Goal: Task Accomplishment & Management: Manage account settings

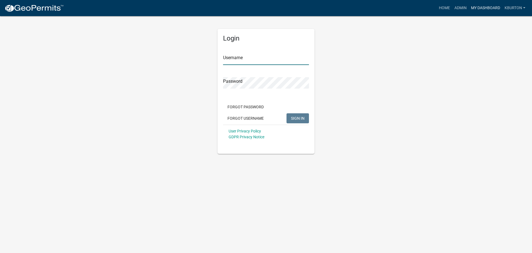
type input "kburton"
click at [483, 10] on link "My Dashboard" at bounding box center [486, 8] width 34 height 11
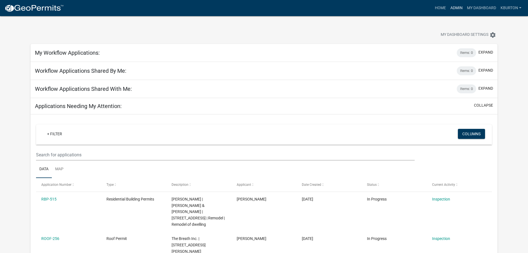
click at [458, 10] on link "Admin" at bounding box center [456, 8] width 17 height 11
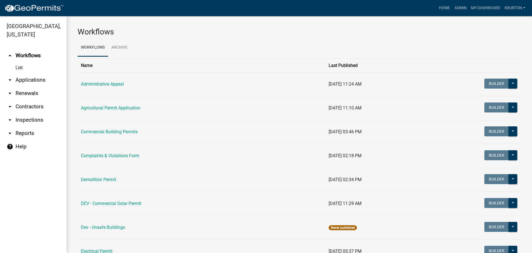
click at [42, 113] on link "arrow_drop_down Inspections" at bounding box center [33, 119] width 67 height 13
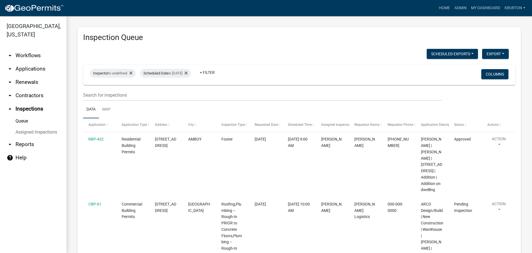
click at [46, 126] on link "Assigned Inspections" at bounding box center [33, 131] width 67 height 11
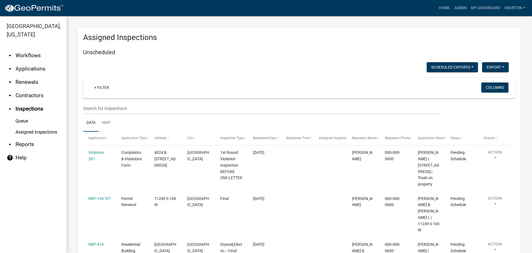
click at [28, 115] on link "Queue" at bounding box center [33, 120] width 67 height 11
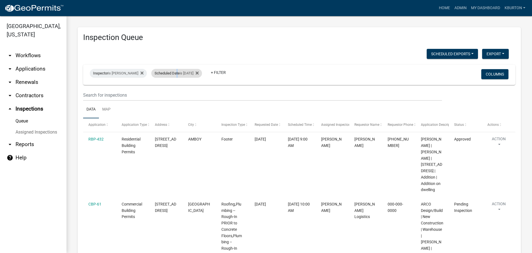
click at [173, 75] on div "Scheduled Date is [DATE]" at bounding box center [176, 73] width 51 height 9
click at [193, 93] on input "[DATE]" at bounding box center [177, 93] width 39 height 11
type input "[DATE]"
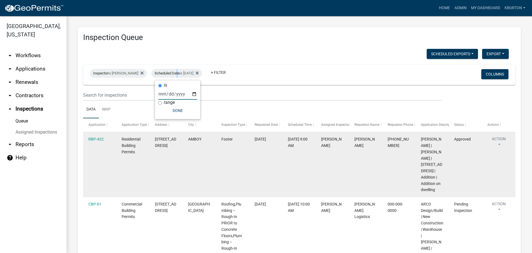
select select "1: 25"
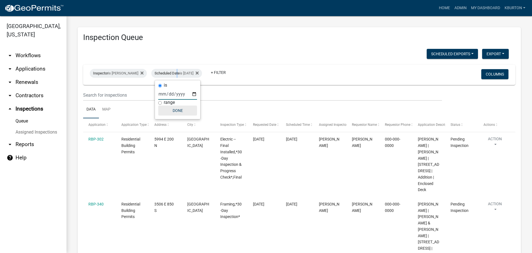
click at [180, 109] on button "Done" at bounding box center [177, 110] width 39 height 10
click at [186, 74] on div "Scheduled Date is [DATE]" at bounding box center [176, 73] width 51 height 9
click at [193, 92] on input "[DATE]" at bounding box center [177, 93] width 39 height 11
type input "[DATE]"
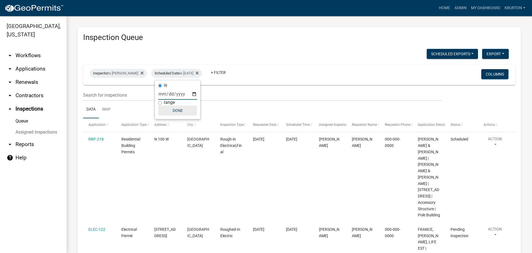
click at [179, 111] on button "Done" at bounding box center [177, 110] width 39 height 10
click at [189, 73] on div "Scheduled Date is [DATE]" at bounding box center [176, 73] width 51 height 9
click at [194, 93] on input "[DATE]" at bounding box center [177, 93] width 39 height 11
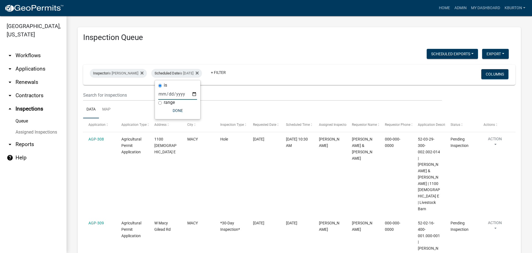
click at [195, 94] on input "[DATE]" at bounding box center [177, 93] width 39 height 11
type input "[DATE]"
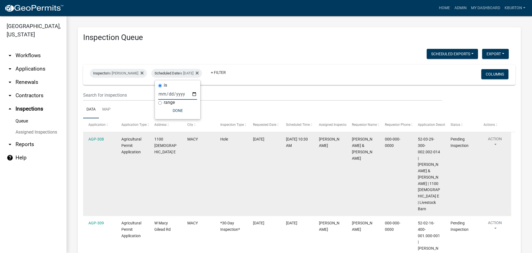
select select "1: 25"
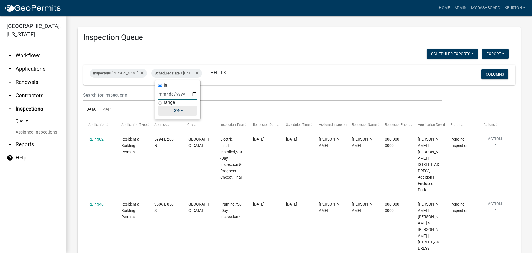
click at [179, 112] on button "Done" at bounding box center [177, 110] width 39 height 10
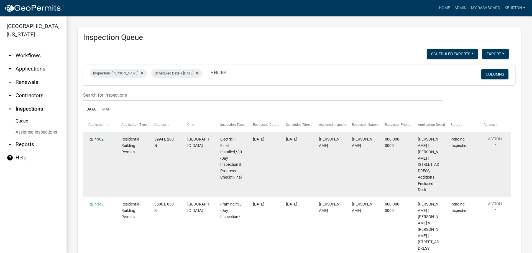
click at [101, 140] on link "RBP-302" at bounding box center [95, 139] width 15 height 4
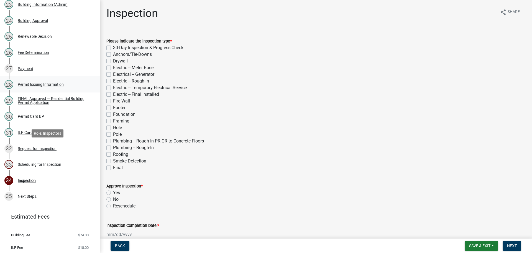
scroll to position [461, 0]
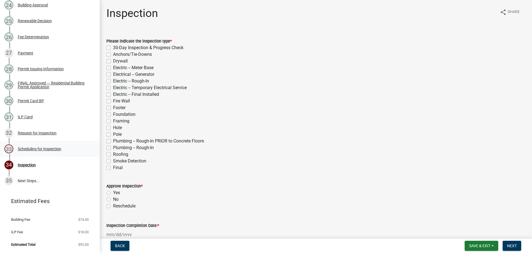
click at [59, 149] on div "Scheduling for Inspection" at bounding box center [40, 149] width 44 height 4
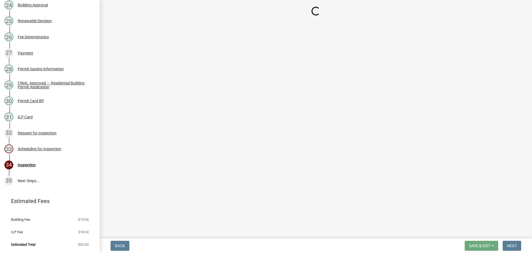
select select "25b75ae6-03c7-4280-9b34-fcf63005d5e5"
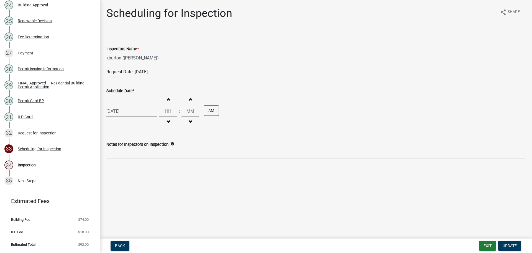
click at [126, 92] on label "Schedule Date *" at bounding box center [120, 91] width 28 height 4
click at [126, 105] on input "[DATE]" at bounding box center [131, 110] width 51 height 11
select select "10"
select select "2025"
click at [150, 158] on div "17" at bounding box center [147, 158] width 9 height 9
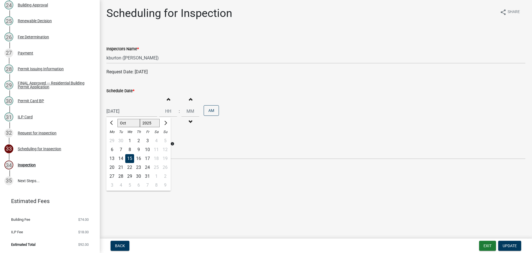
type input "[DATE]"
click at [507, 250] on nav "Back Exit Update" at bounding box center [316, 245] width 433 height 14
click at [510, 245] on span "Update" at bounding box center [510, 245] width 14 height 4
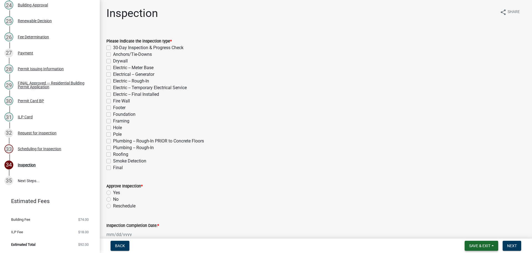
click at [478, 246] on span "Save & Exit" at bounding box center [479, 245] width 21 height 4
click at [476, 233] on button "Save & Exit" at bounding box center [476, 230] width 44 height 13
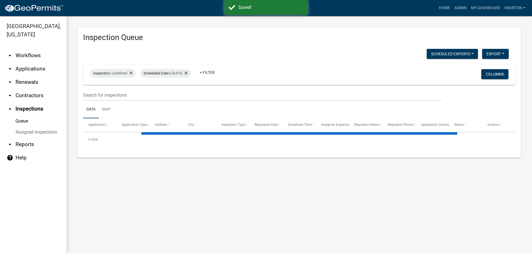
select select "1: 25"
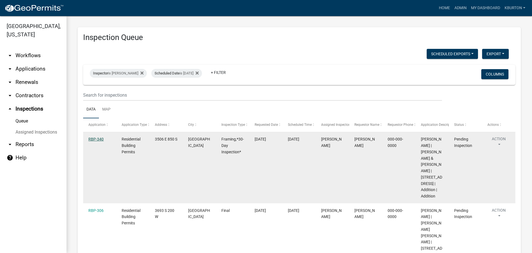
click at [101, 139] on link "RBP-340" at bounding box center [95, 139] width 15 height 4
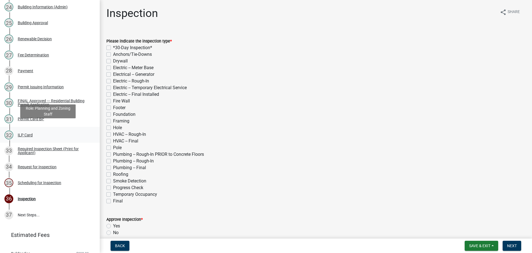
scroll to position [493, 0]
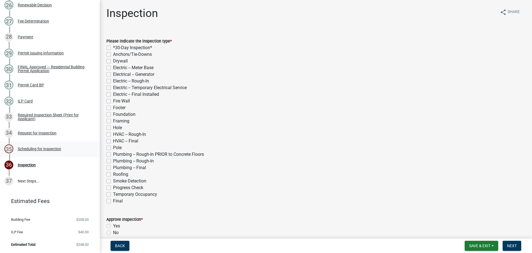
click at [54, 149] on div "Scheduling for Inspection" at bounding box center [40, 149] width 44 height 4
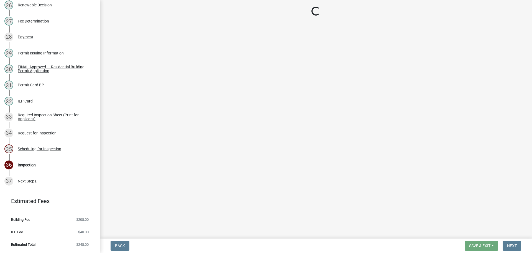
select select "25b75ae6-03c7-4280-9b34-fcf63005d5e5"
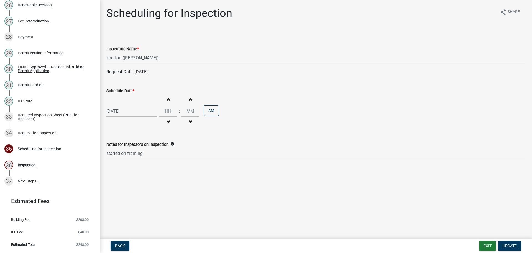
click at [123, 91] on label "Schedule Date *" at bounding box center [120, 91] width 28 height 4
click at [123, 105] on input "[DATE]" at bounding box center [131, 110] width 51 height 11
select select "10"
select select "2025"
click at [149, 158] on div "17" at bounding box center [147, 158] width 9 height 9
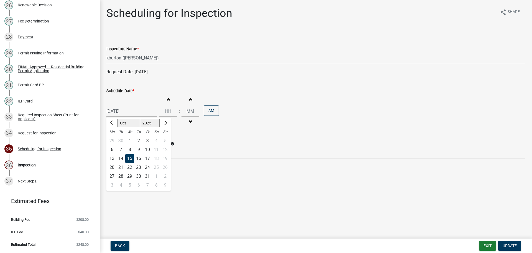
type input "[DATE]"
click at [510, 242] on button "Update" at bounding box center [510, 245] width 23 height 10
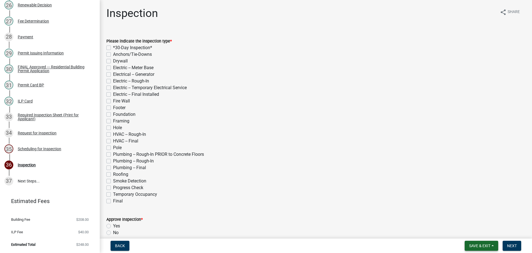
click at [483, 244] on span "Save & Exit" at bounding box center [479, 245] width 21 height 4
click at [479, 232] on button "Save & Exit" at bounding box center [476, 230] width 44 height 13
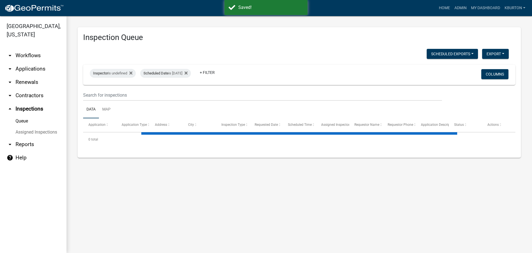
select select "1: 25"
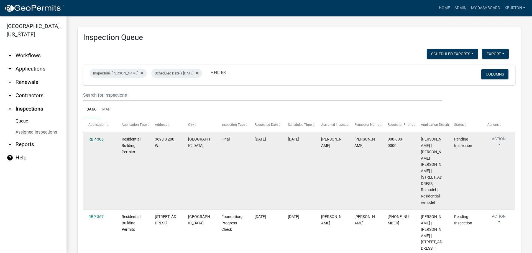
click at [97, 140] on link "RBP-306" at bounding box center [95, 139] width 15 height 4
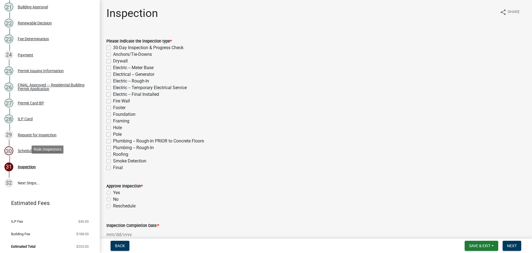
scroll to position [413, 0]
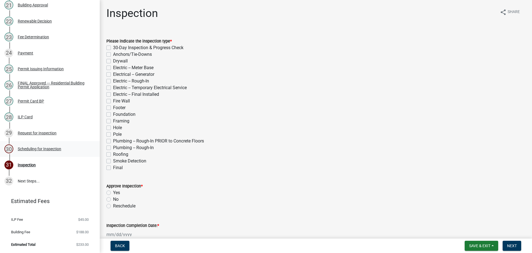
click at [42, 150] on div "Scheduling for Inspection" at bounding box center [40, 149] width 44 height 4
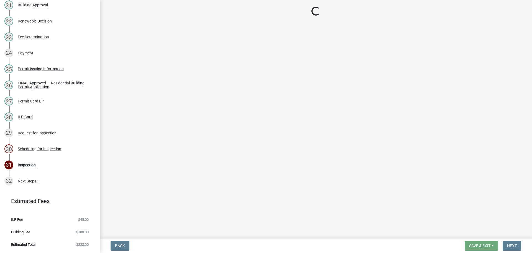
select select "25b75ae6-03c7-4280-9b34-fcf63005d5e5"
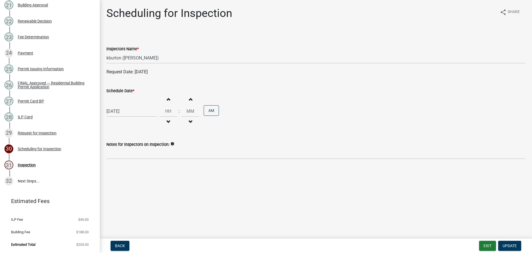
click at [124, 92] on label "Schedule Date *" at bounding box center [120, 91] width 28 height 4
click at [124, 105] on input "[DATE]" at bounding box center [131, 110] width 51 height 11
select select "10"
select select "2025"
click at [148, 159] on div "17" at bounding box center [147, 158] width 9 height 9
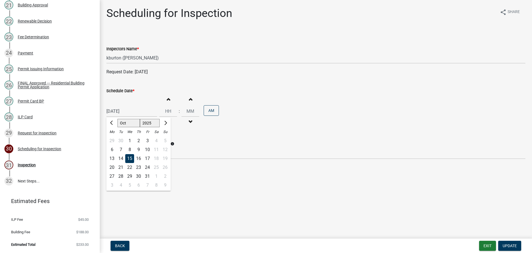
type input "[DATE]"
click at [509, 247] on span "Update" at bounding box center [510, 245] width 14 height 4
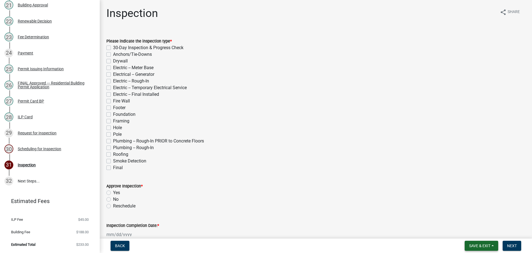
click at [486, 247] on span "Save & Exit" at bounding box center [479, 245] width 21 height 4
click at [482, 232] on button "Save & Exit" at bounding box center [476, 230] width 44 height 13
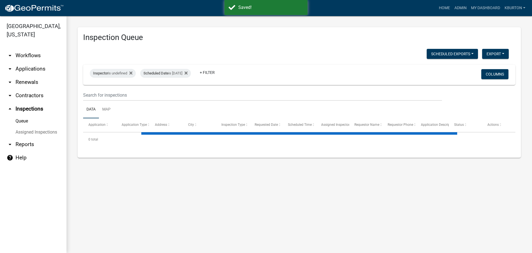
select select "1: 25"
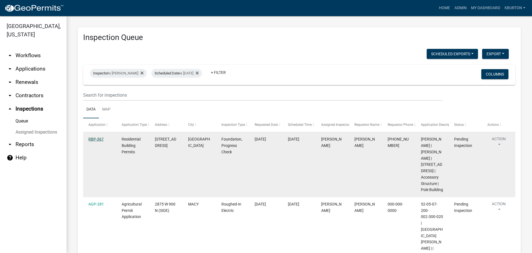
click at [92, 138] on link "RBP-367" at bounding box center [95, 139] width 15 height 4
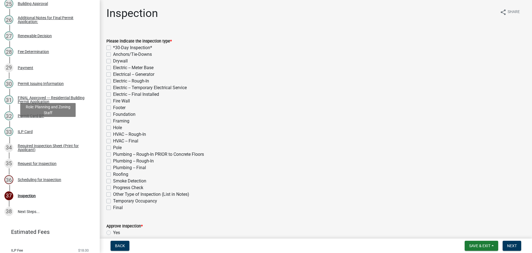
scroll to position [509, 0]
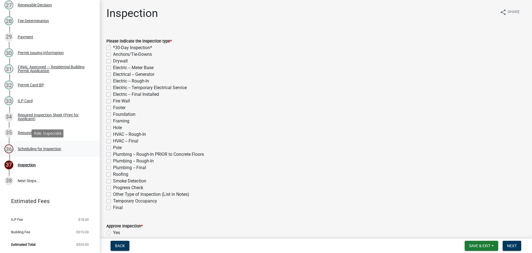
click at [49, 148] on div "Scheduling for Inspection" at bounding box center [40, 149] width 44 height 4
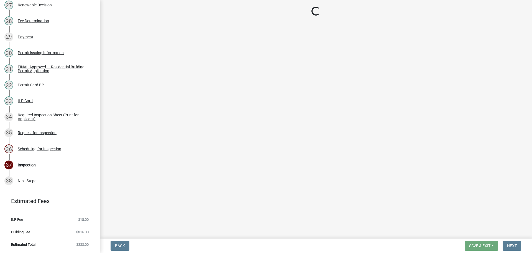
select select "25b75ae6-03c7-4280-9b34-fcf63005d5e5"
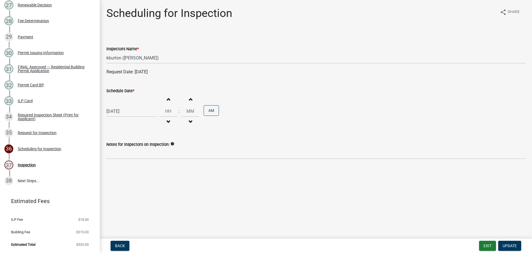
click at [126, 89] on label "Schedule Date *" at bounding box center [120, 91] width 28 height 4
click at [126, 105] on input "[DATE]" at bounding box center [131, 110] width 51 height 11
select select "10"
select select "2025"
click at [129, 120] on select "Jan Feb Mar Apr May Jun [DATE] Aug Sep Oct Nov Dec" at bounding box center [129, 123] width 22 height 8
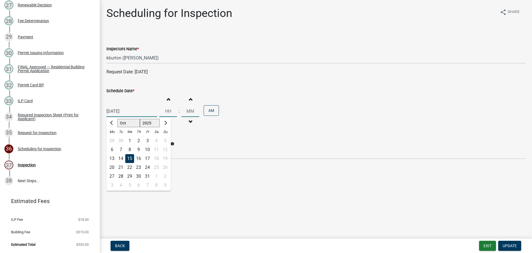
select select "11"
click at [118, 119] on select "Jan Feb Mar Apr May Jun [DATE] Aug Sep Oct Nov Dec" at bounding box center [129, 123] width 22 height 8
click at [139, 158] on div "13" at bounding box center [138, 158] width 9 height 9
type input "[DATE]"
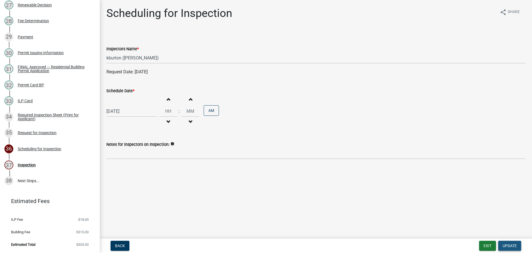
click at [512, 243] on span "Update" at bounding box center [510, 245] width 14 height 4
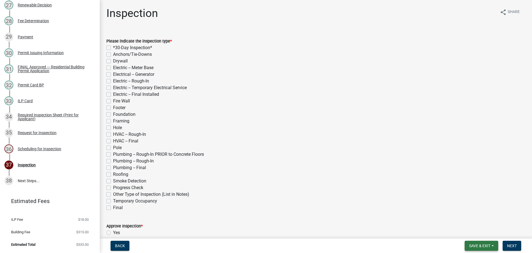
click at [487, 243] on button "Save & Exit" at bounding box center [482, 245] width 34 height 10
click at [482, 229] on button "Save & Exit" at bounding box center [476, 230] width 44 height 13
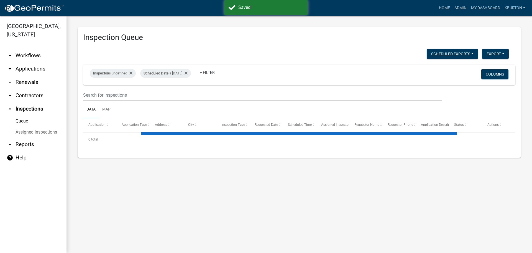
select select "1: 25"
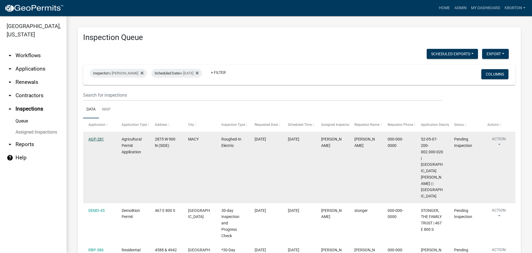
click at [101, 138] on link "AGP-281" at bounding box center [96, 139] width 16 height 4
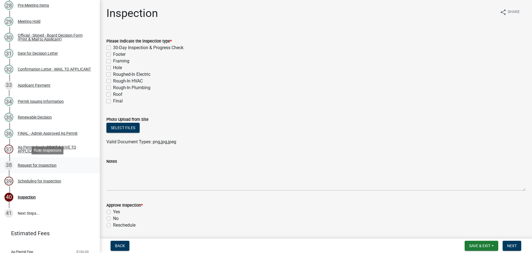
scroll to position [544, 0]
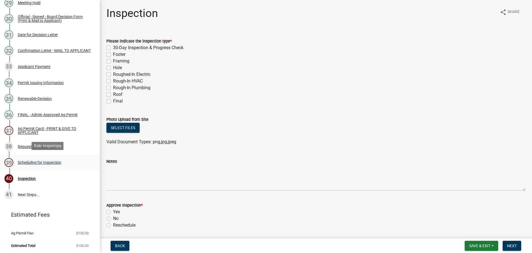
click at [42, 162] on div "Scheduling for Inspection" at bounding box center [40, 162] width 44 height 4
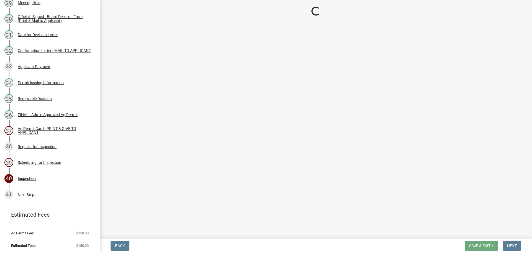
select select "25b75ae6-03c7-4280-9b34-fcf63005d5e5"
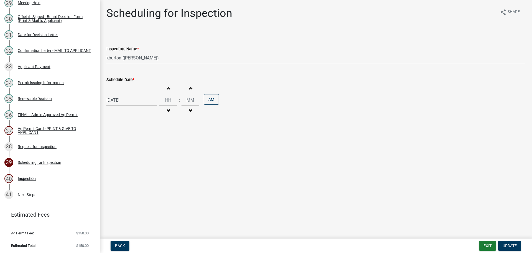
click at [123, 80] on label "Schedule Date *" at bounding box center [120, 80] width 28 height 4
click at [123, 94] on input "[DATE]" at bounding box center [131, 99] width 51 height 11
select select "10"
select select "2025"
click at [140, 156] on div "23" at bounding box center [138, 156] width 9 height 9
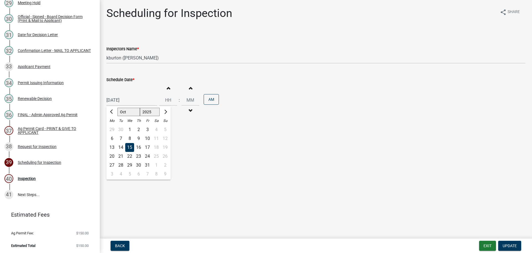
type input "[DATE]"
click at [513, 242] on button "Update" at bounding box center [510, 245] width 23 height 10
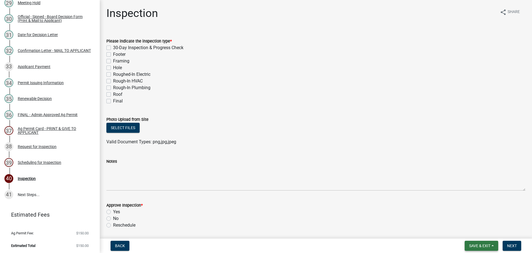
click at [486, 243] on button "Save & Exit" at bounding box center [482, 245] width 34 height 10
click at [481, 230] on button "Save & Exit" at bounding box center [476, 230] width 44 height 13
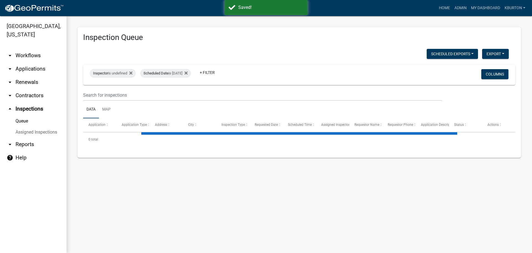
select select "1: 25"
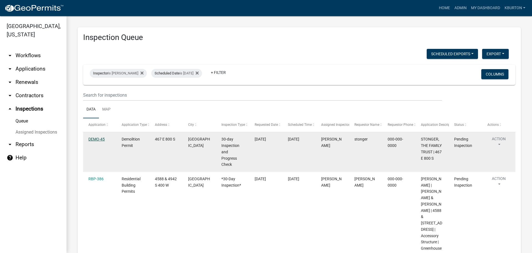
click at [91, 139] on link "DEMO-45" at bounding box center [96, 139] width 16 height 4
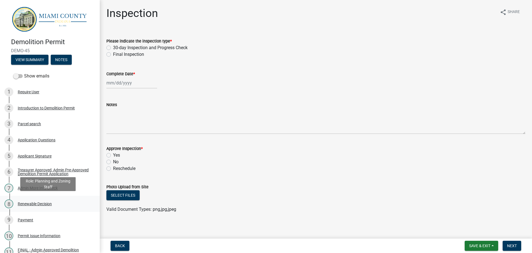
scroll to position [137, 0]
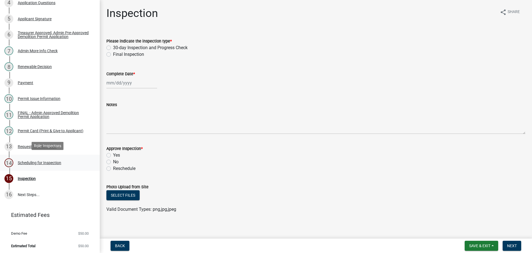
click at [49, 163] on div "Scheduling for Inspection" at bounding box center [40, 163] width 44 height 4
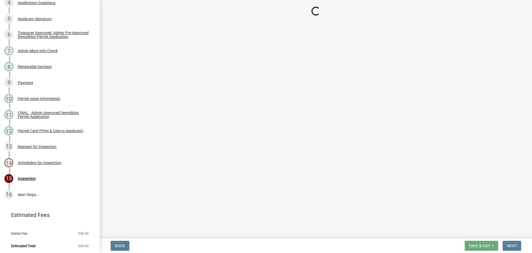
select select "25b75ae6-03c7-4280-9b34-fcf63005d5e5"
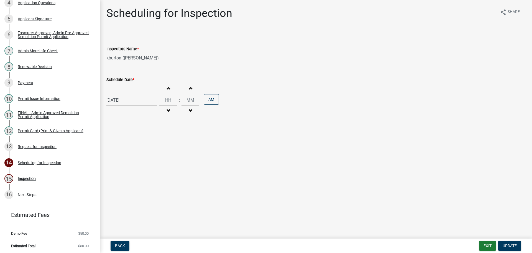
click at [128, 80] on label "Schedule Date *" at bounding box center [120, 80] width 28 height 4
click at [128, 94] on input "[DATE]" at bounding box center [131, 99] width 51 height 11
select select "10"
select select "2025"
click at [129, 114] on select "Jan Feb Mar Apr May Jun [DATE] Aug Sep Oct Nov Dec" at bounding box center [129, 112] width 22 height 8
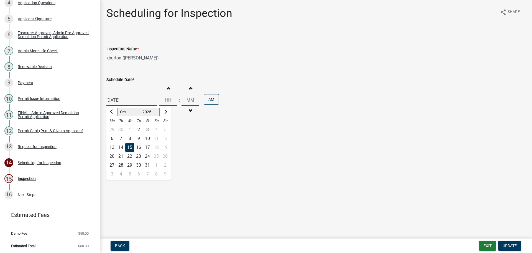
select select "11"
click at [118, 108] on select "Jan Feb Mar Apr May Jun [DATE] Aug Sep Oct Nov Dec" at bounding box center [129, 112] width 22 height 8
click at [137, 157] on div "20" at bounding box center [138, 156] width 9 height 9
type input "[DATE]"
click at [515, 245] on span "Update" at bounding box center [510, 245] width 14 height 4
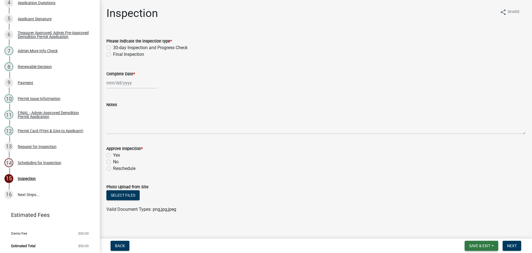
click at [477, 247] on span "Save & Exit" at bounding box center [479, 245] width 21 height 4
click at [476, 233] on button "Save & Exit" at bounding box center [476, 230] width 44 height 13
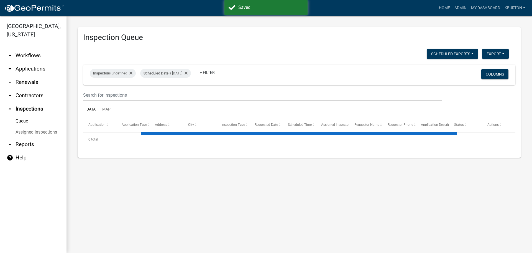
select select "1: 25"
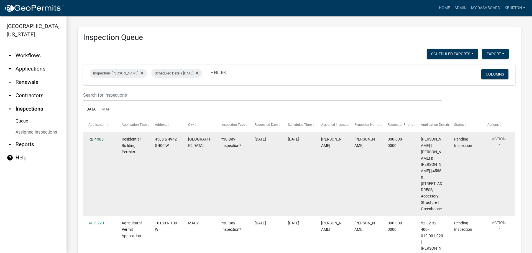
click at [100, 139] on link "RBP-386" at bounding box center [95, 139] width 15 height 4
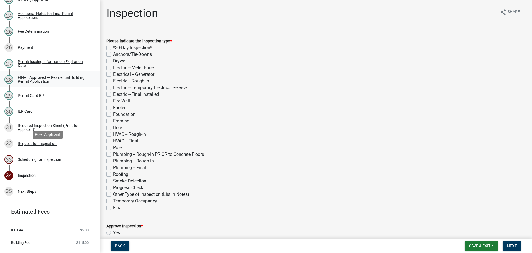
scroll to position [461, 0]
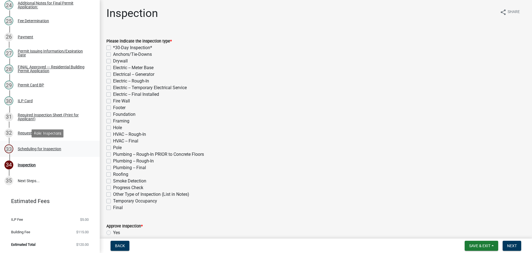
click at [50, 149] on div "Scheduling for Inspection" at bounding box center [40, 149] width 44 height 4
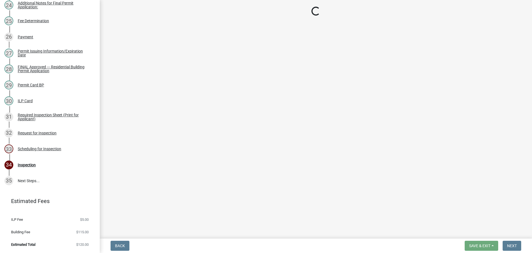
select select "25b75ae6-03c7-4280-9b34-fcf63005d5e5"
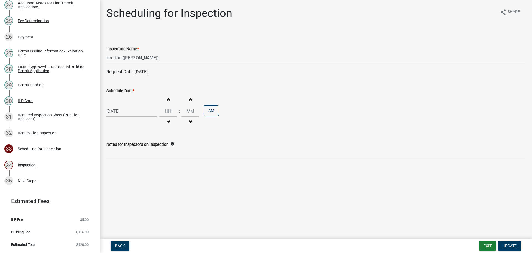
click at [125, 90] on label "Schedule Date *" at bounding box center [120, 91] width 28 height 4
click at [125, 105] on input "[DATE]" at bounding box center [131, 110] width 51 height 11
select select "10"
select select "2025"
click at [123, 124] on select "Jan Feb Mar Apr May Jun [DATE] Aug Sep Oct Nov Dec" at bounding box center [129, 123] width 22 height 8
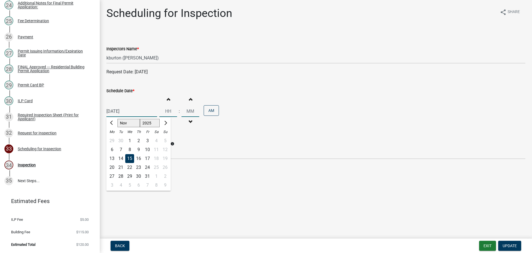
click at [118, 119] on select "Jan Feb Mar Apr May Jun [DATE] Aug Sep Oct Nov Dec" at bounding box center [129, 123] width 22 height 8
click at [120, 124] on select "Jan Feb Mar Apr May Jun [DATE] Aug Sep Oct Nov Dec" at bounding box center [129, 123] width 22 height 8
select select "10"
click at [118, 119] on select "Jan Feb Mar Apr May Jun [DATE] Aug Sep Oct Nov Dec" at bounding box center [129, 123] width 22 height 8
click at [146, 156] on div "17" at bounding box center [147, 158] width 9 height 9
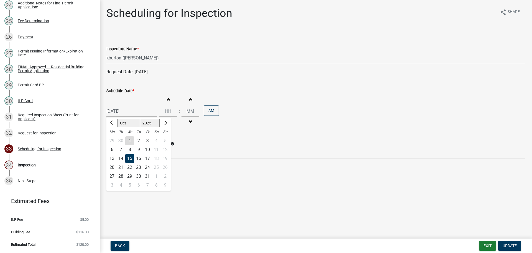
type input "[DATE]"
click at [511, 245] on span "Update" at bounding box center [510, 245] width 14 height 4
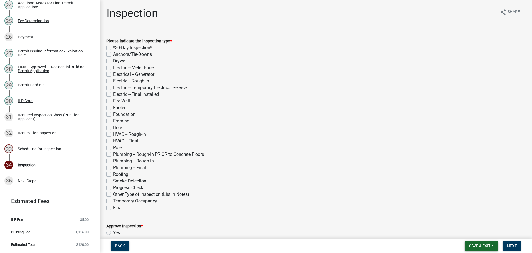
click at [491, 244] on button "Save & Exit" at bounding box center [482, 245] width 34 height 10
click at [484, 231] on button "Save & Exit" at bounding box center [476, 230] width 44 height 13
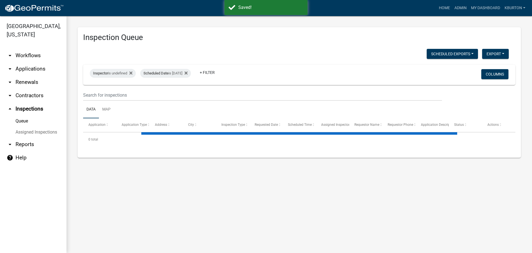
select select "1: 25"
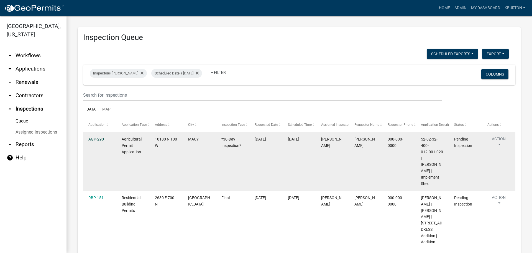
click at [95, 138] on link "AGP-290" at bounding box center [96, 139] width 16 height 4
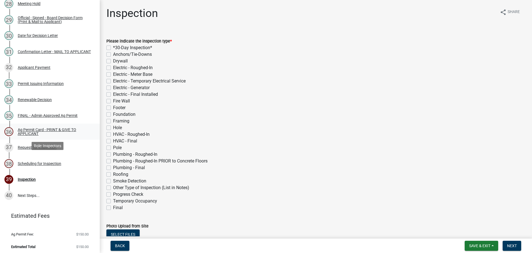
scroll to position [528, 0]
drag, startPoint x: 53, startPoint y: 160, endPoint x: 58, endPoint y: 159, distance: 4.5
click at [54, 161] on div "Scheduling for Inspection" at bounding box center [40, 163] width 44 height 4
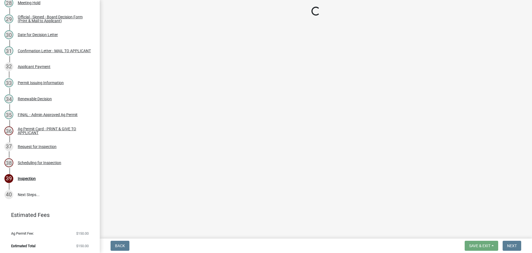
select select "25b75ae6-03c7-4280-9b34-fcf63005d5e5"
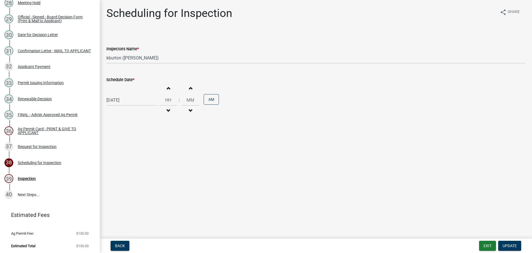
click at [130, 79] on label "Schedule Date *" at bounding box center [120, 80] width 28 height 4
click at [130, 94] on input "[DATE]" at bounding box center [131, 99] width 51 height 11
select select "10"
select select "2025"
click at [127, 113] on select "Jan Feb Mar Apr May Jun [DATE] Aug Sep Oct Nov Dec" at bounding box center [129, 112] width 22 height 8
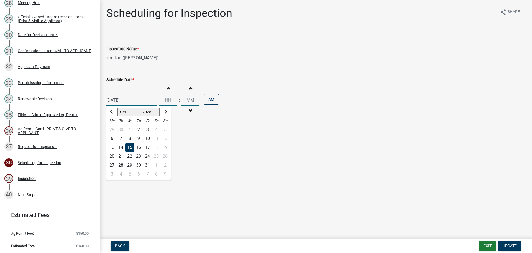
select select "11"
click at [118, 108] on select "Jan Feb Mar Apr May Jun [DATE] Aug Sep Oct Nov Dec" at bounding box center [129, 112] width 22 height 8
click at [139, 148] on div "13" at bounding box center [138, 147] width 9 height 9
type input "[DATE]"
click at [507, 242] on button "Update" at bounding box center [510, 245] width 23 height 10
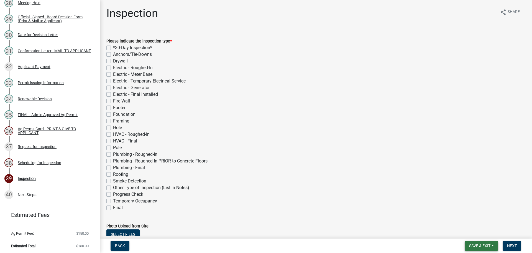
click at [485, 243] on button "Save & Exit" at bounding box center [482, 245] width 34 height 10
click at [478, 232] on button "Save & Exit" at bounding box center [476, 230] width 44 height 13
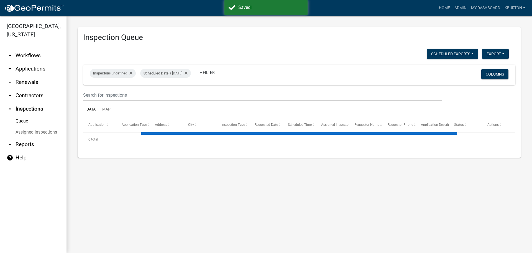
select select "1: 25"
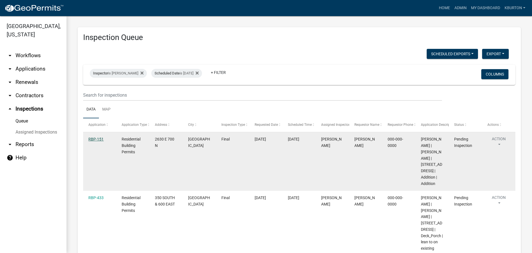
click at [100, 137] on link "RBP-151" at bounding box center [95, 139] width 15 height 4
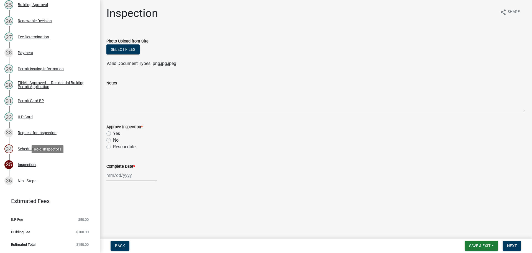
scroll to position [477, 0]
click at [57, 151] on div "34 Scheduling for Inspection" at bounding box center [47, 148] width 87 height 9
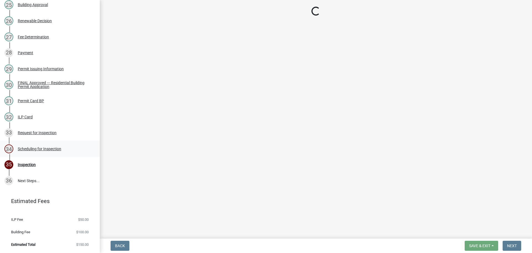
select select "25b75ae6-03c7-4280-9b34-fcf63005d5e5"
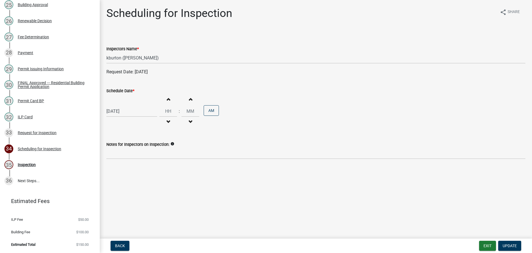
click at [125, 92] on label "Schedule Date *" at bounding box center [120, 91] width 28 height 4
click at [125, 105] on input "[DATE]" at bounding box center [131, 110] width 51 height 11
select select "10"
select select "2025"
click at [125, 124] on select "Jan Feb Mar Apr May Jun [DATE] Aug Sep Oct Nov Dec" at bounding box center [129, 123] width 22 height 8
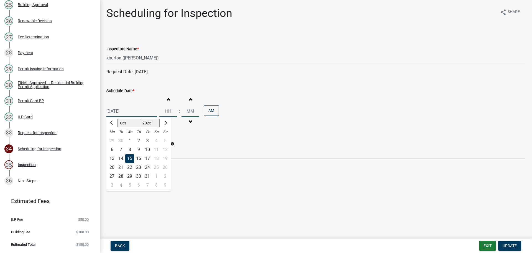
select select "11"
click at [118, 119] on select "Jan Feb Mar Apr May Jun [DATE] Aug Sep Oct Nov Dec" at bounding box center [129, 123] width 22 height 8
click at [140, 159] on div "13" at bounding box center [138, 158] width 9 height 9
type input "[DATE]"
click at [512, 243] on span "Update" at bounding box center [510, 245] width 14 height 4
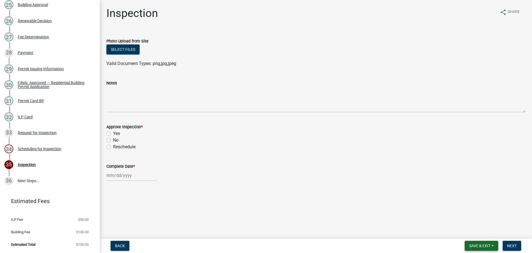
click at [481, 246] on span "Save & Exit" at bounding box center [479, 245] width 21 height 4
click at [465, 229] on button "Save & Exit" at bounding box center [476, 230] width 44 height 13
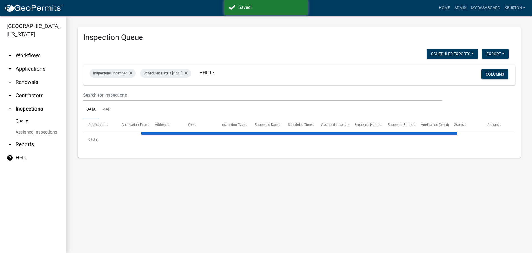
select select "1: 25"
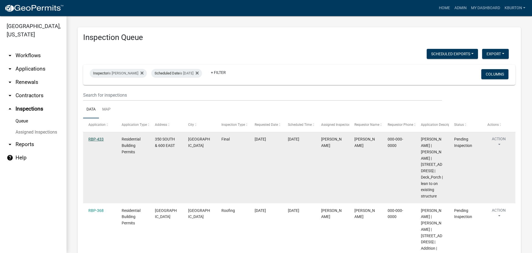
click at [94, 138] on link "RBP-433" at bounding box center [95, 139] width 15 height 4
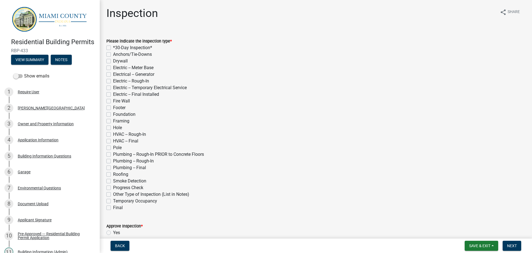
click at [113, 207] on label "Final" at bounding box center [118, 207] width 10 height 7
click at [113, 207] on input "Final" at bounding box center [115, 206] width 4 height 4
checkbox input "true"
checkbox input "false"
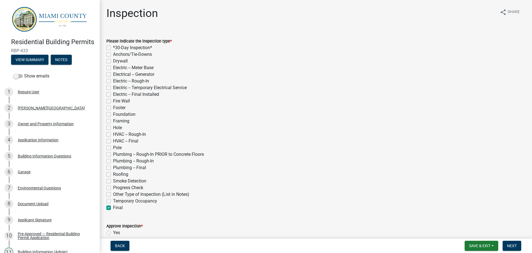
checkbox input "false"
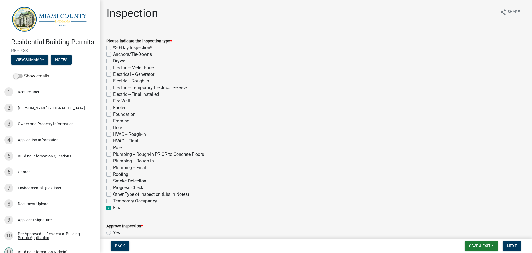
checkbox input "false"
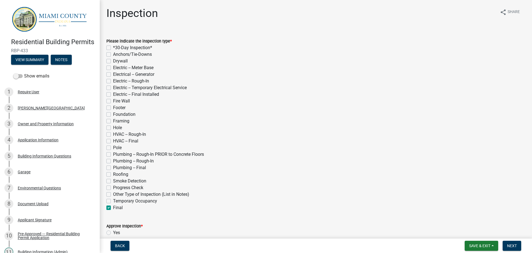
checkbox input "false"
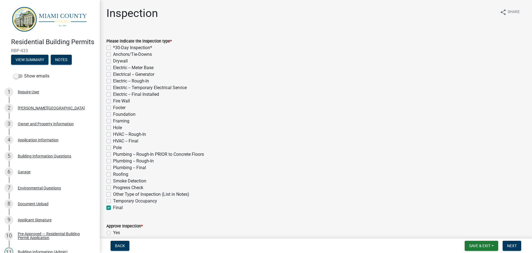
checkbox input "false"
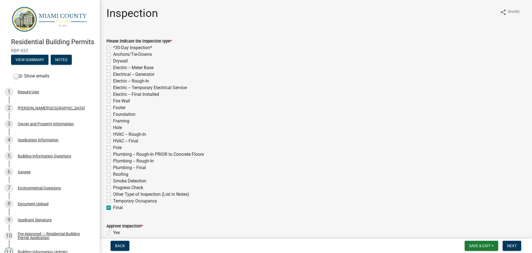
checkbox input "false"
checkbox input "true"
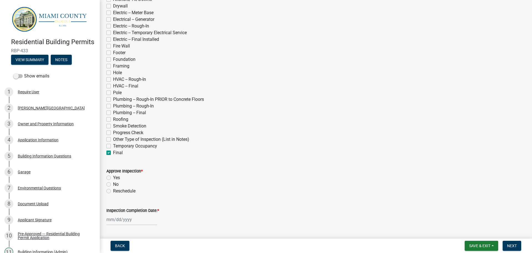
scroll to position [55, 0]
click at [113, 177] on label "Yes" at bounding box center [116, 177] width 7 height 7
click at [113, 177] on input "Yes" at bounding box center [115, 176] width 4 height 4
radio input "true"
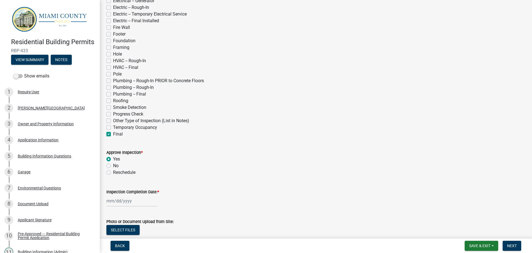
scroll to position [83, 0]
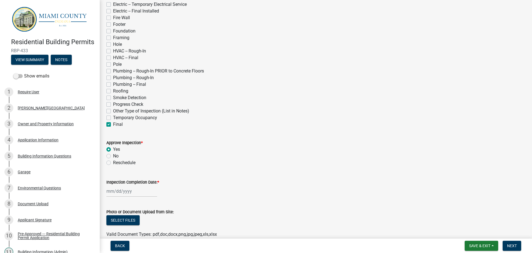
click at [126, 181] on label "Inspection Completion Date: *" at bounding box center [132, 182] width 53 height 4
click at [126, 185] on input "Inspection Completion Date: *" at bounding box center [131, 190] width 51 height 11
select select "10"
select select "2025"
click at [130, 152] on div "15" at bounding box center [129, 152] width 9 height 9
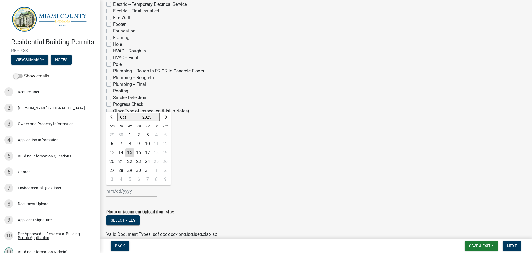
type input "[DATE]"
click at [512, 243] on span "Next" at bounding box center [512, 245] width 10 height 4
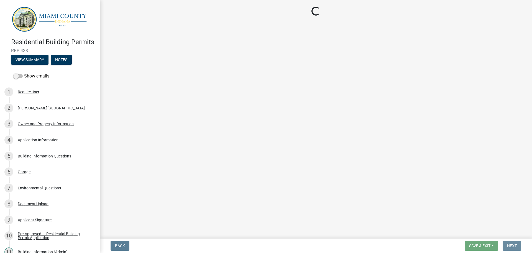
scroll to position [0, 0]
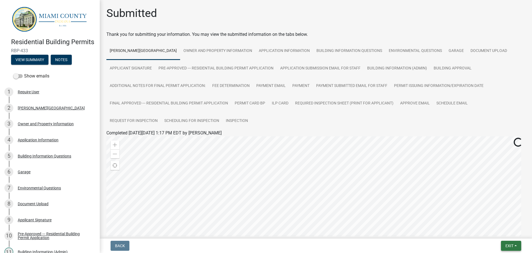
click at [511, 243] on span "Exit" at bounding box center [510, 245] width 8 height 4
click at [498, 233] on button "Save & Exit" at bounding box center [499, 230] width 44 height 13
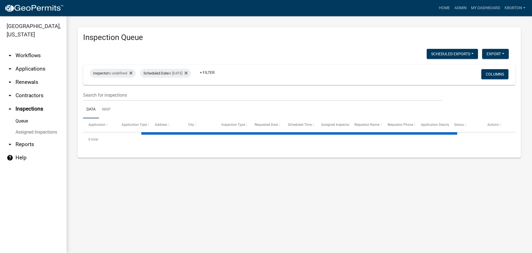
select select "1: 25"
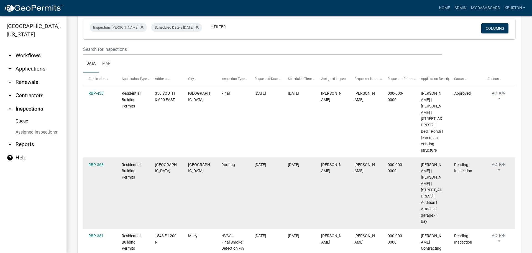
scroll to position [55, 0]
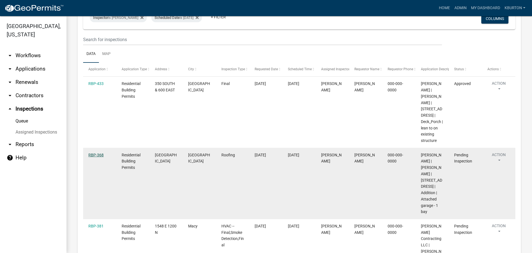
click at [95, 157] on link "RBP-368" at bounding box center [95, 155] width 15 height 4
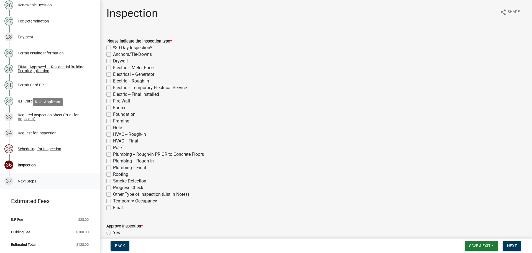
scroll to position [493, 0]
click at [44, 149] on div "Scheduling for Inspection" at bounding box center [40, 149] width 44 height 4
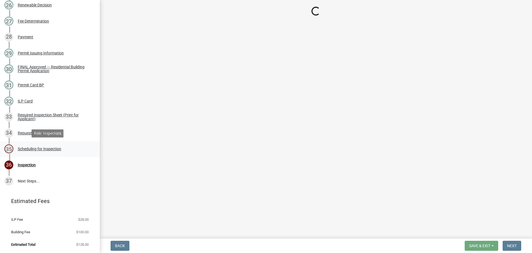
select select "25b75ae6-03c7-4280-9b34-fcf63005d5e5"
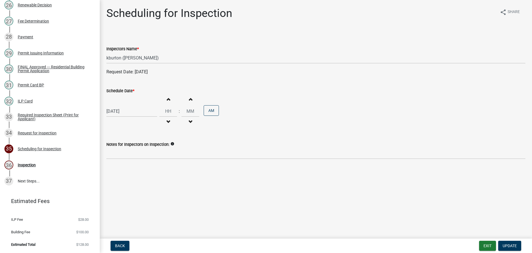
click at [123, 91] on label "Schedule Date *" at bounding box center [120, 91] width 28 height 4
click at [123, 105] on input "[DATE]" at bounding box center [131, 110] width 51 height 11
select select "10"
select select "2025"
click at [148, 160] on div "17" at bounding box center [147, 158] width 9 height 9
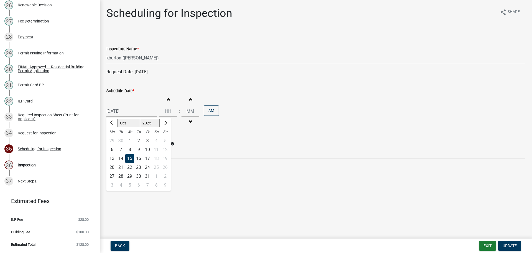
type input "[DATE]"
click at [508, 246] on span "Update" at bounding box center [510, 245] width 14 height 4
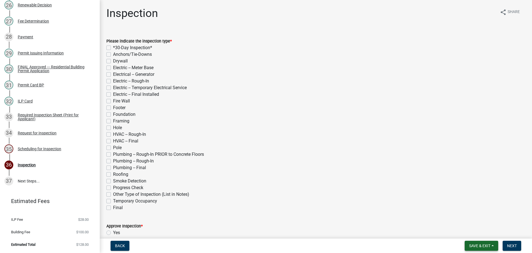
click at [483, 245] on span "Save & Exit" at bounding box center [479, 245] width 21 height 4
click at [481, 232] on button "Save & Exit" at bounding box center [476, 230] width 44 height 13
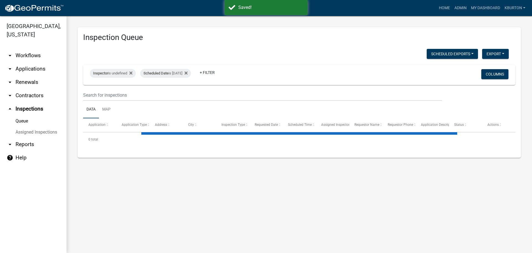
select select "1: 25"
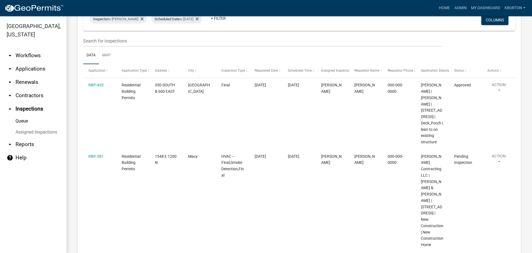
scroll to position [55, 0]
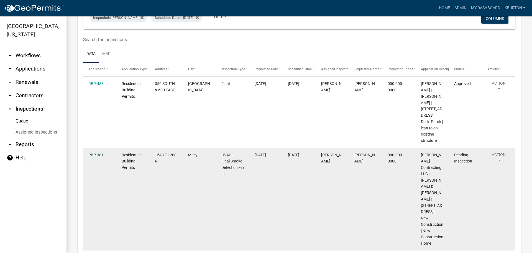
click at [100, 157] on link "RBP-381" at bounding box center [95, 155] width 15 height 4
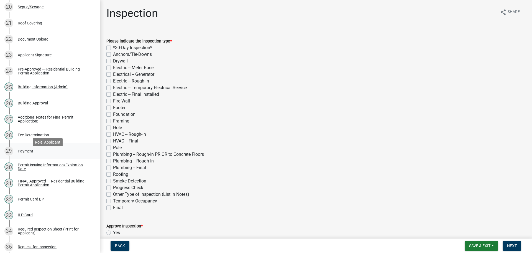
scroll to position [499, 0]
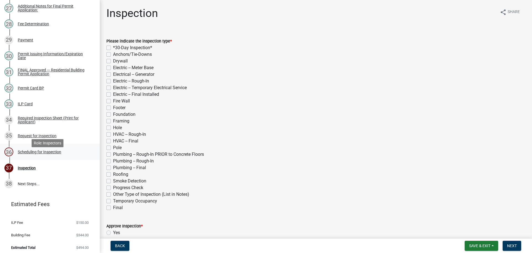
click at [49, 154] on div "Scheduling for Inspection" at bounding box center [40, 152] width 44 height 4
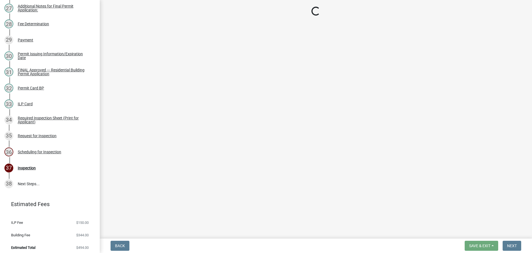
select select "25b75ae6-03c7-4280-9b34-fcf63005d5e5"
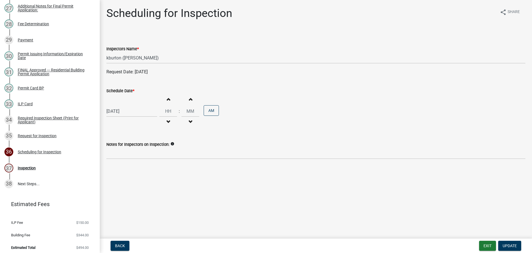
click at [124, 90] on label "Schedule Date *" at bounding box center [120, 91] width 28 height 4
click at [124, 105] on input "[DATE]" at bounding box center [131, 110] width 51 height 11
select select "10"
select select "2025"
click at [123, 122] on select "Jan Feb Mar Apr May Jun [DATE] Aug Sep Oct Nov Dec" at bounding box center [129, 123] width 22 height 8
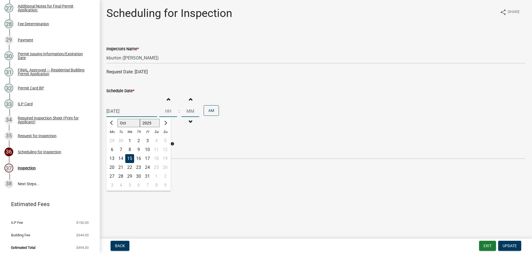
select select "11"
click at [118, 119] on select "Jan Feb Mar Apr May Jun [DATE] Aug Sep Oct Nov Dec" at bounding box center [129, 123] width 22 height 8
click at [121, 158] on div "11" at bounding box center [120, 158] width 9 height 9
type input "[DATE]"
click at [509, 242] on button "Update" at bounding box center [510, 245] width 23 height 10
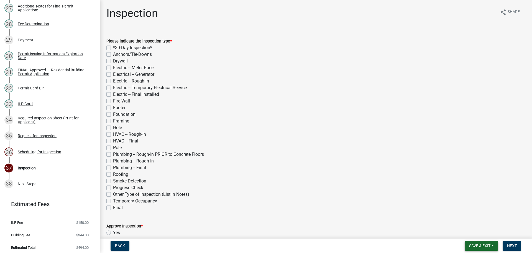
click at [488, 243] on span "Save & Exit" at bounding box center [479, 245] width 21 height 4
click at [479, 228] on button "Save & Exit" at bounding box center [476, 230] width 44 height 13
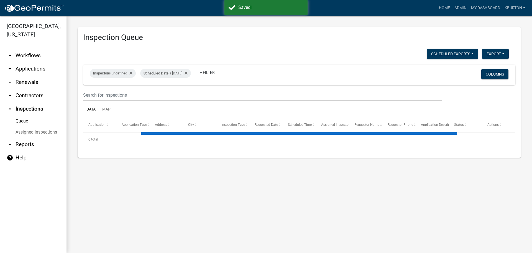
select select "1: 25"
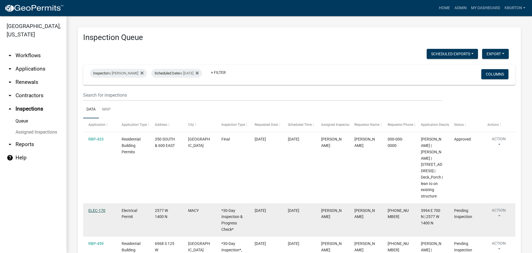
click at [99, 212] on link "ELEC-170" at bounding box center [96, 210] width 17 height 4
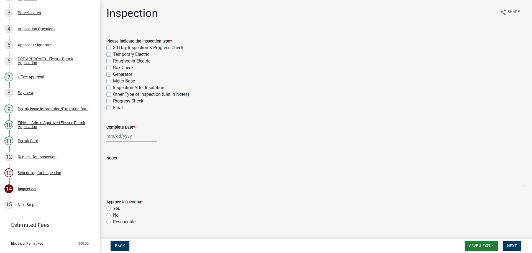
scroll to position [121, 0]
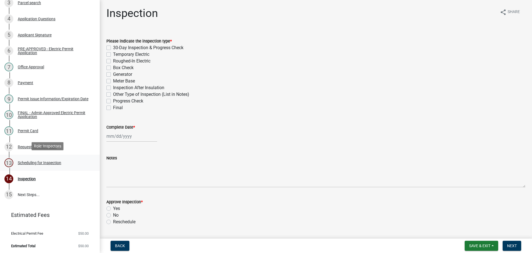
click at [56, 161] on div "Scheduling for Inspection" at bounding box center [40, 163] width 44 height 4
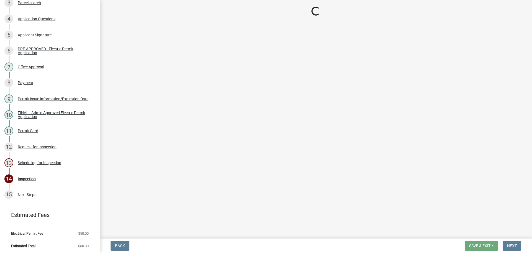
select select "25b75ae6-03c7-4280-9b34-fcf63005d5e5"
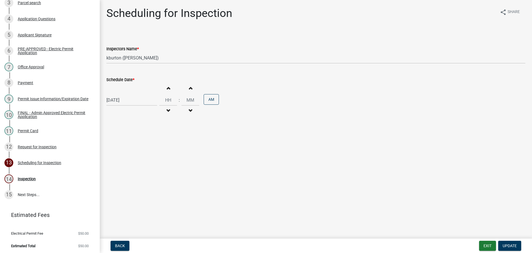
click at [120, 78] on label "Schedule Date *" at bounding box center [120, 80] width 28 height 4
click at [120, 94] on input "[DATE]" at bounding box center [131, 99] width 51 height 11
select select "10"
select select "2025"
click at [123, 112] on select "Jan Feb Mar Apr May Jun [DATE] Aug Sep Oct Nov Dec" at bounding box center [129, 112] width 22 height 8
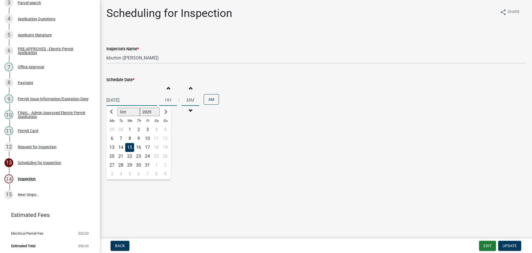
select select "11"
click at [118, 108] on select "Jan Feb Mar Apr May Jun [DATE] Aug Sep Oct Nov Dec" at bounding box center [129, 112] width 22 height 8
click at [140, 146] on div "13" at bounding box center [138, 147] width 9 height 9
type input "[DATE]"
click at [510, 244] on span "Update" at bounding box center [510, 245] width 14 height 4
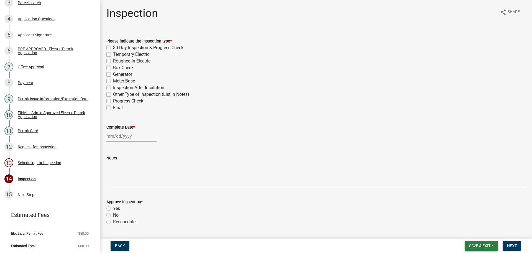
click at [484, 244] on span "Save & Exit" at bounding box center [479, 245] width 21 height 4
click at [481, 235] on button "Save & Exit" at bounding box center [476, 230] width 44 height 13
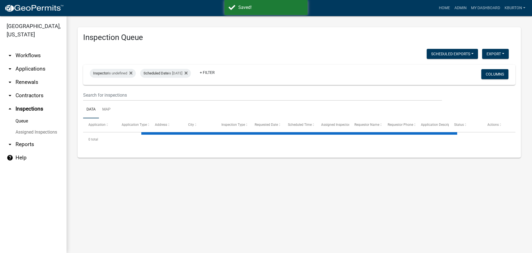
select select "1: 25"
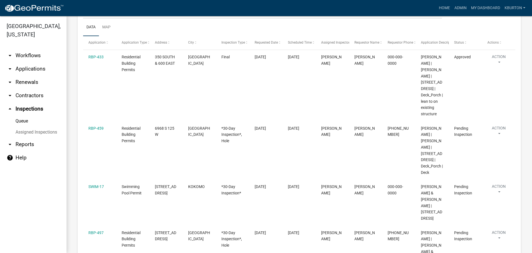
scroll to position [83, 0]
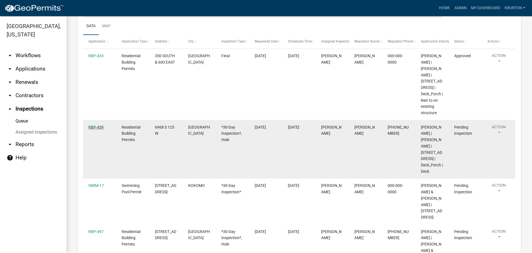
click at [98, 129] on link "RBP-459" at bounding box center [95, 127] width 15 height 4
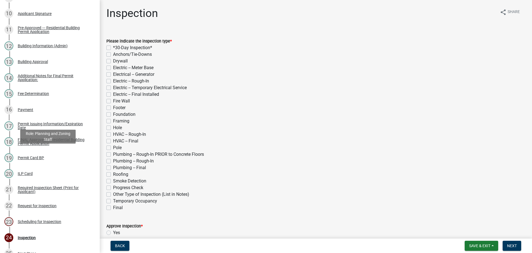
scroll to position [301, 0]
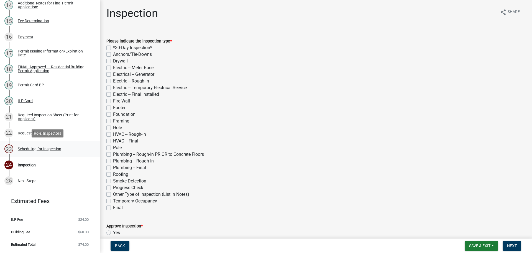
click at [39, 149] on div "Scheduling for Inspection" at bounding box center [40, 149] width 44 height 4
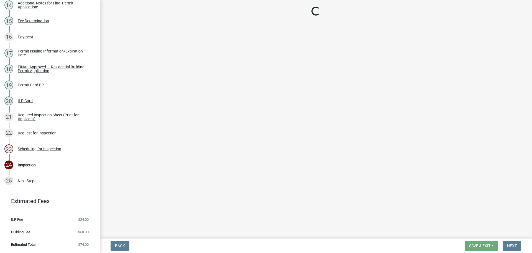
select select "25b75ae6-03c7-4280-9b34-fcf63005d5e5"
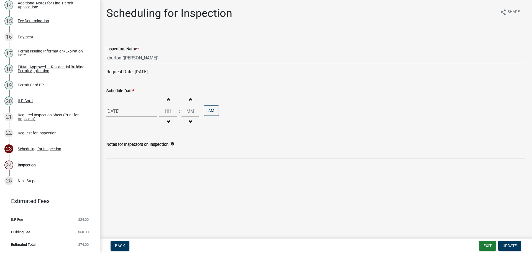
click at [127, 92] on label "Schedule Date *" at bounding box center [120, 91] width 28 height 4
click at [127, 105] on input "[DATE]" at bounding box center [131, 110] width 51 height 11
select select "10"
select select "2025"
click at [148, 158] on div "17" at bounding box center [147, 158] width 9 height 9
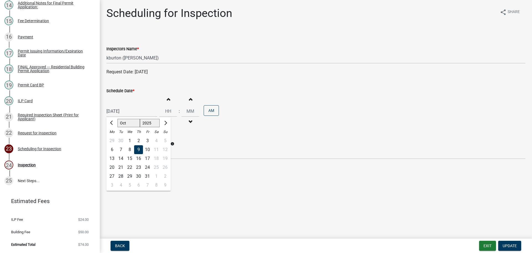
type input "[DATE]"
click at [515, 242] on button "Update" at bounding box center [510, 245] width 23 height 10
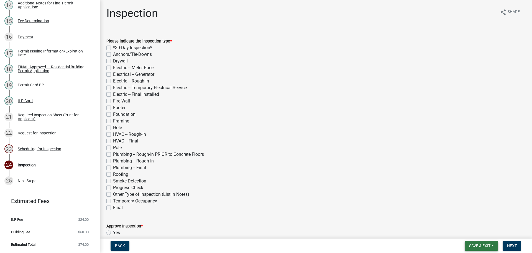
click at [487, 243] on button "Save & Exit" at bounding box center [482, 245] width 34 height 10
click at [476, 232] on button "Save & Exit" at bounding box center [476, 230] width 44 height 13
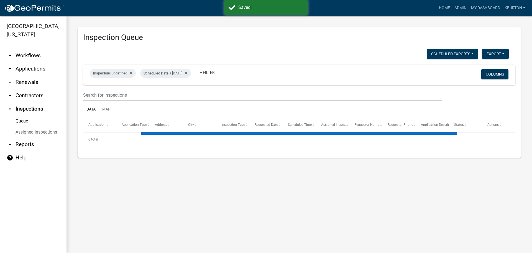
select select "1: 25"
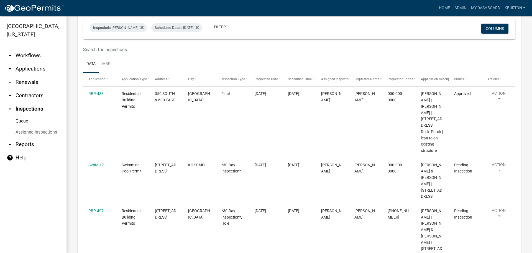
scroll to position [55, 0]
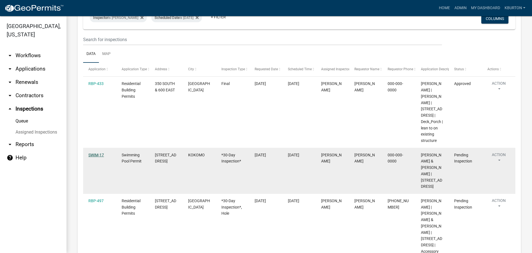
click at [99, 157] on link "SWIM-17" at bounding box center [96, 155] width 16 height 4
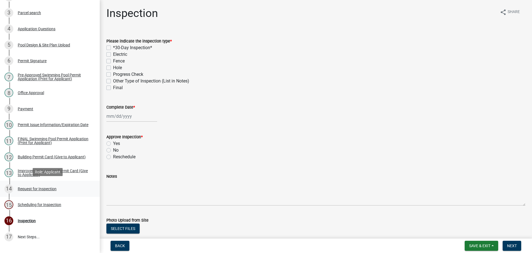
scroll to position [153, 0]
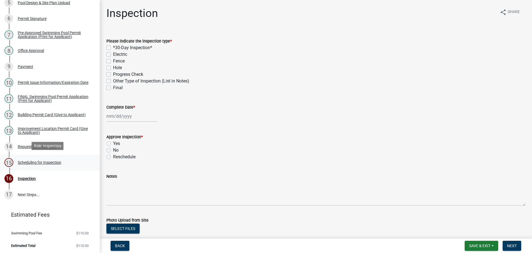
click at [51, 161] on div "Scheduling for Inspection" at bounding box center [40, 162] width 44 height 4
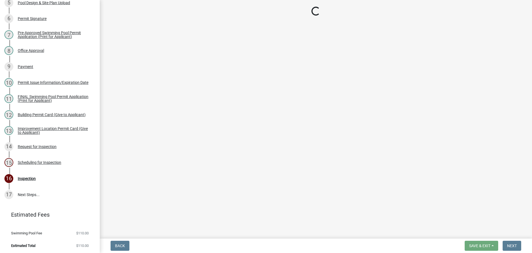
select select "25b75ae6-03c7-4280-9b34-fcf63005d5e5"
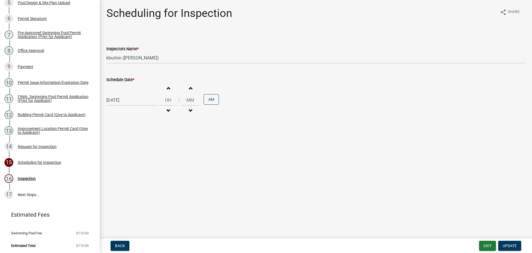
click at [125, 79] on label "Schedule Date *" at bounding box center [120, 80] width 28 height 4
click at [125, 94] on input "[DATE]" at bounding box center [131, 99] width 51 height 11
select select "10"
select select "2025"
click at [148, 146] on div "17" at bounding box center [147, 147] width 9 height 9
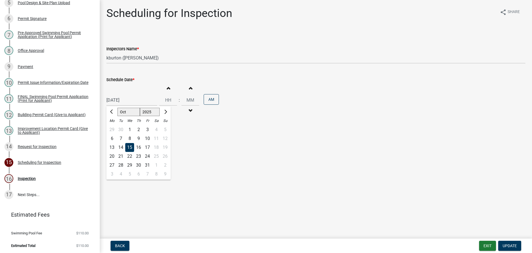
type input "[DATE]"
click at [513, 242] on button "Update" at bounding box center [510, 245] width 23 height 10
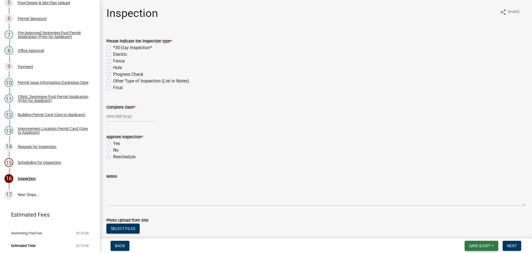
drag, startPoint x: 483, startPoint y: 244, endPoint x: 480, endPoint y: 241, distance: 4.7
click at [483, 244] on span "Save & Exit" at bounding box center [479, 245] width 21 height 4
click at [476, 234] on button "Save & Exit" at bounding box center [476, 230] width 44 height 13
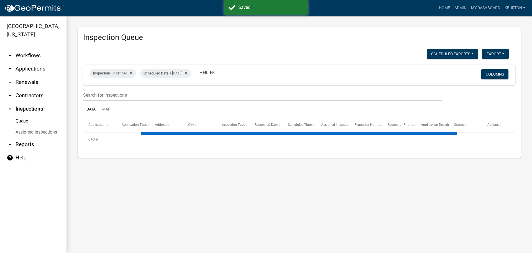
select select "1: 25"
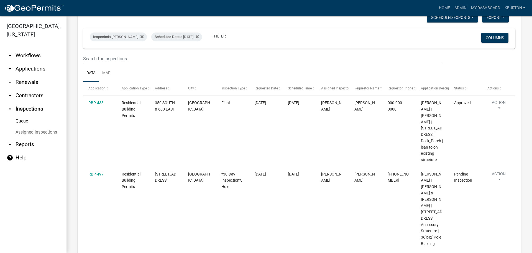
scroll to position [55, 0]
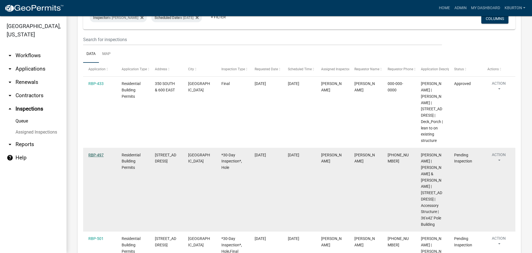
click at [92, 157] on link "RBP-497" at bounding box center [95, 155] width 15 height 4
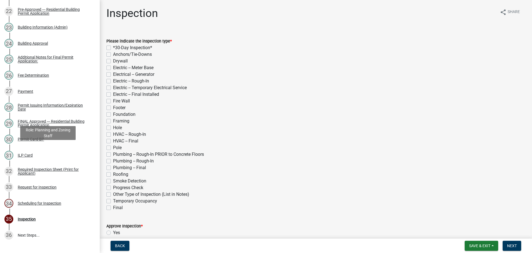
scroll to position [471, 0]
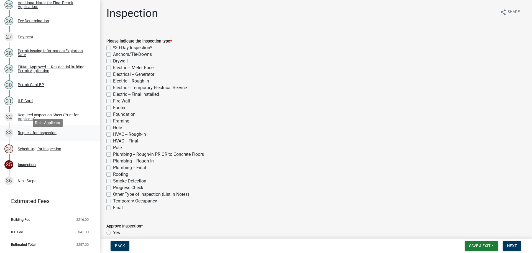
click at [38, 134] on div "Request for Inspection" at bounding box center [37, 133] width 39 height 4
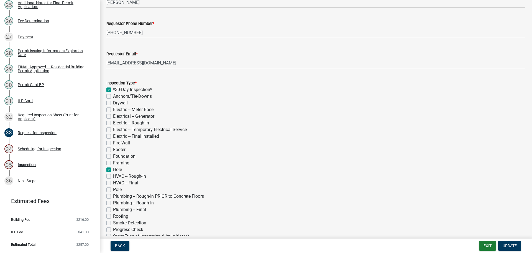
scroll to position [55, 0]
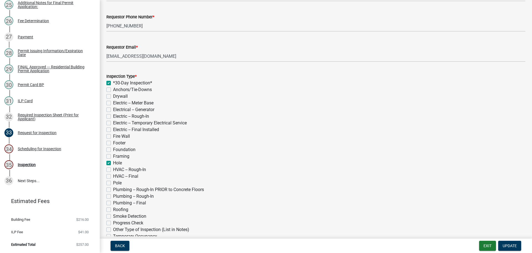
click at [113, 155] on label "Framing" at bounding box center [121, 156] width 16 height 7
click at [113, 155] on input "Framing" at bounding box center [115, 155] width 4 height 4
checkbox input "true"
checkbox input "false"
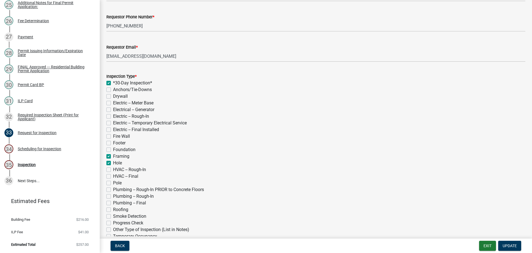
checkbox input "false"
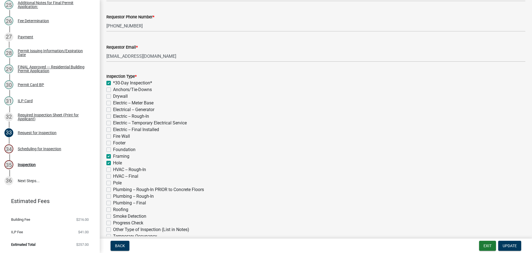
checkbox input "false"
checkbox input "true"
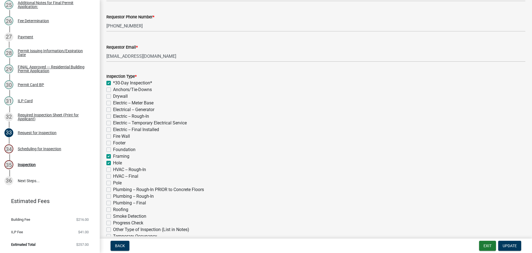
checkbox input "true"
checkbox input "false"
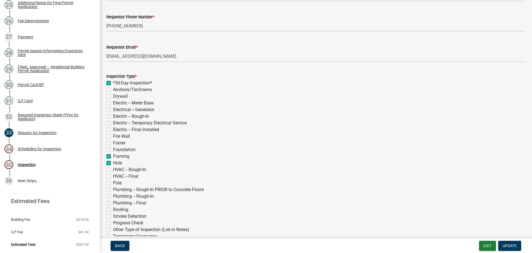
checkbox input "false"
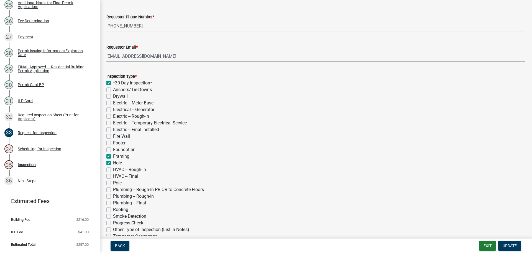
checkbox input "false"
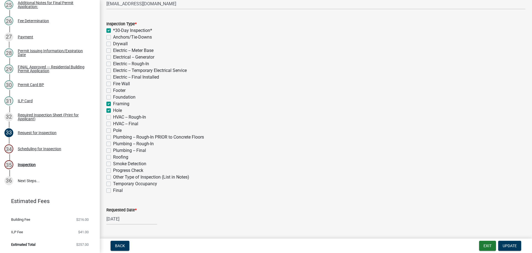
scroll to position [111, 0]
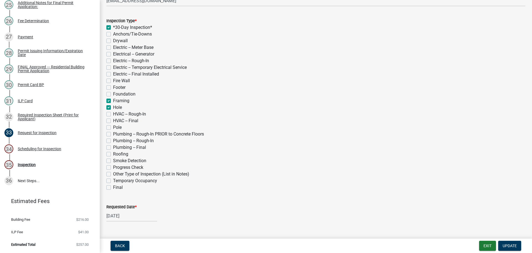
click at [113, 126] on label "Pole" at bounding box center [117, 127] width 9 height 7
click at [113, 126] on input "Pole" at bounding box center [115, 126] width 4 height 4
checkbox input "true"
checkbox input "false"
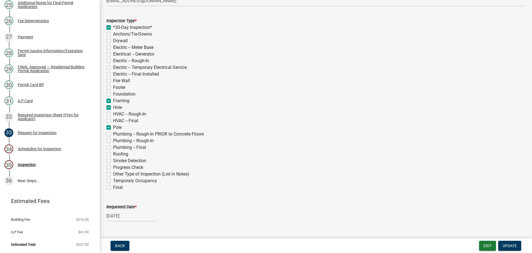
checkbox input "false"
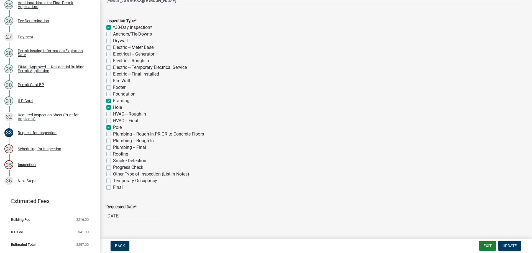
checkbox input "false"
checkbox input "true"
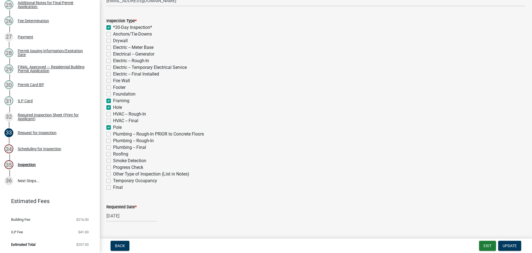
checkbox input "true"
checkbox input "false"
checkbox input "true"
checkbox input "false"
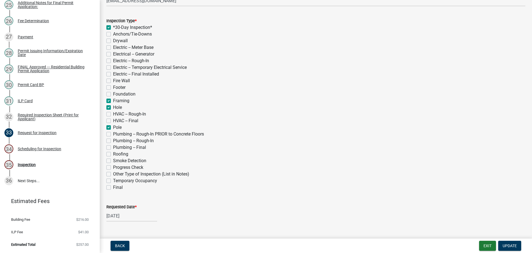
checkbox input "false"
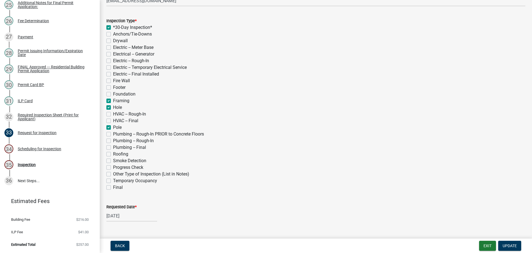
checkbox input "false"
click at [113, 153] on label "Roofing" at bounding box center [120, 154] width 15 height 7
click at [113, 153] on input "Roofing" at bounding box center [115, 153] width 4 height 4
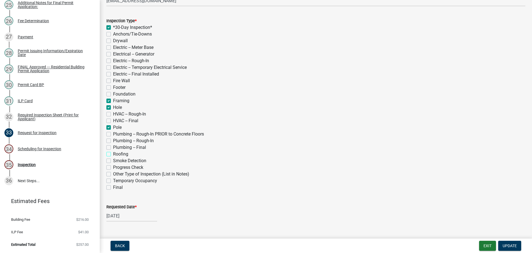
checkbox input "true"
checkbox input "false"
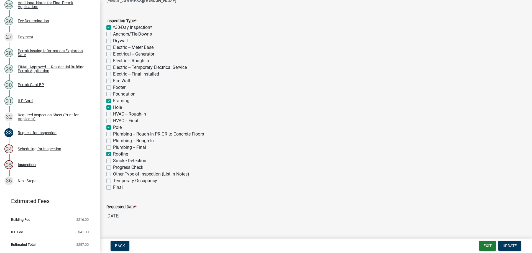
checkbox input "false"
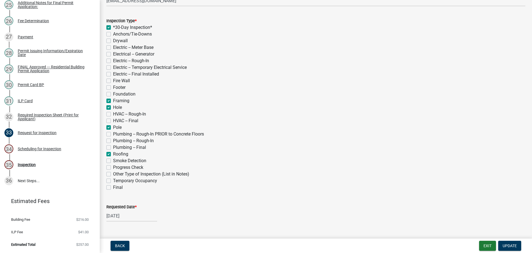
checkbox input "false"
checkbox input "true"
checkbox input "false"
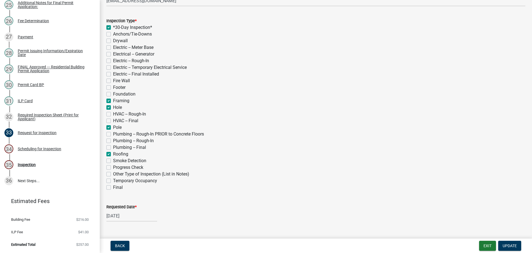
checkbox input "false"
checkbox input "true"
checkbox input "false"
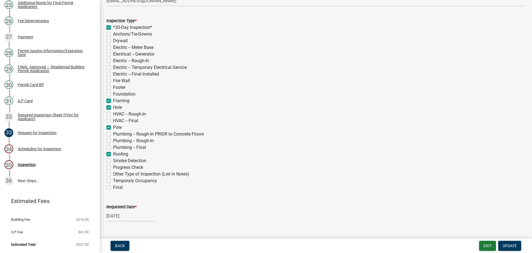
checkbox input "true"
checkbox input "false"
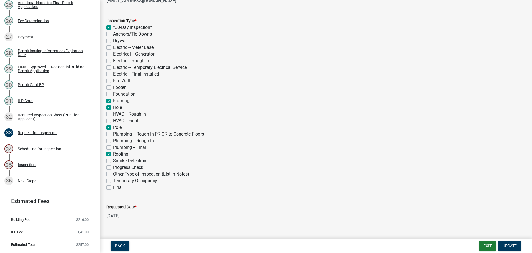
checkbox input "false"
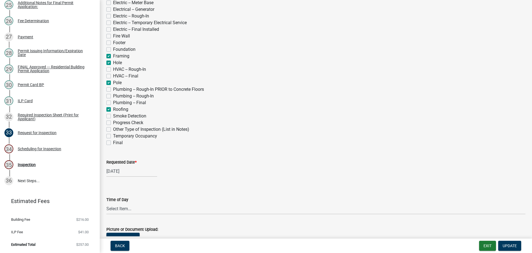
scroll to position [166, 0]
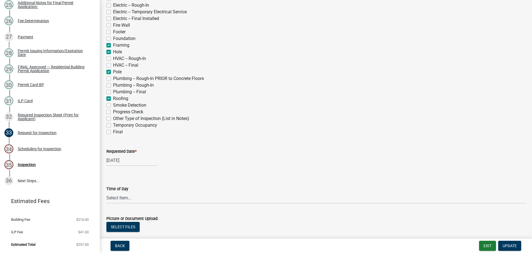
click at [116, 151] on label "Requested Date *" at bounding box center [121, 151] width 30 height 4
click at [116, 154] on input "[DATE]" at bounding box center [131, 159] width 51 height 11
select select "9"
select select "2025"
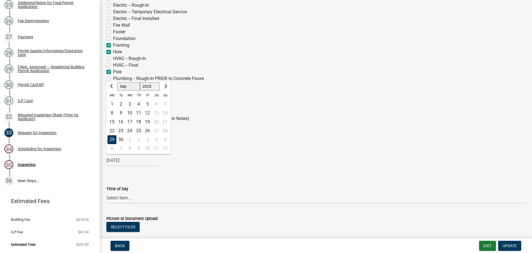
click at [123, 88] on select "Jan Feb Mar Apr May Jun [DATE] Aug Sep Oct Nov Dec" at bounding box center [129, 86] width 22 height 8
select select "10"
click at [118, 82] on select "Jan Feb Mar Apr May Jun [DATE] Aug Sep Oct Nov Dec" at bounding box center [129, 86] width 22 height 8
click at [131, 121] on div "15" at bounding box center [129, 121] width 9 height 9
type input "[DATE]"
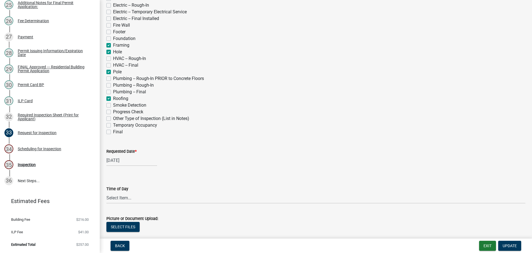
scroll to position [194, 0]
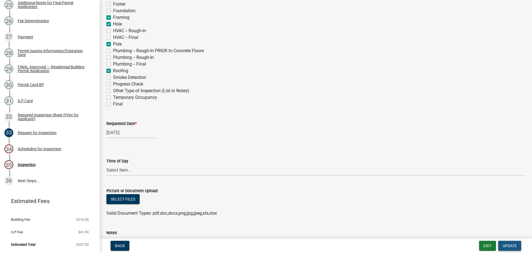
click at [510, 245] on span "Update" at bounding box center [510, 245] width 14 height 4
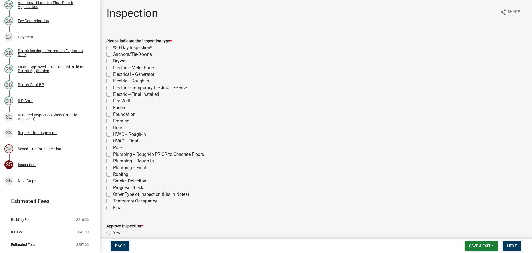
click at [110, 45] on div "*30-Day Inspection*" at bounding box center [315, 47] width 419 height 7
click at [113, 120] on label "Framing" at bounding box center [121, 121] width 16 height 7
click at [113, 120] on input "Framing" at bounding box center [115, 120] width 4 height 4
checkbox input "true"
checkbox input "false"
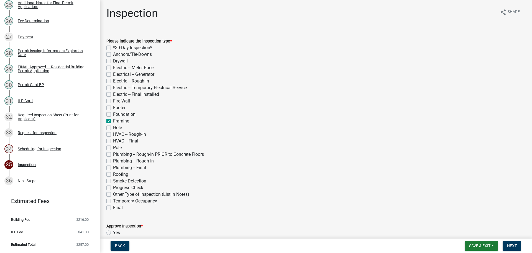
checkbox input "false"
click at [113, 128] on label "Hole" at bounding box center [117, 127] width 9 height 7
click at [113, 128] on input "Hole" at bounding box center [115, 126] width 4 height 4
click at [113, 147] on label "Pole" at bounding box center [117, 147] width 9 height 7
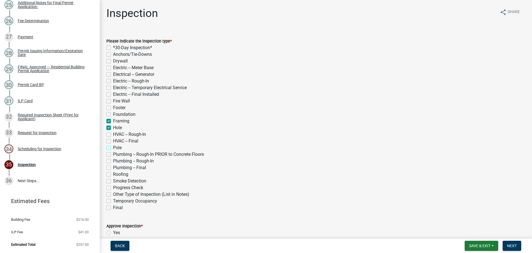
click at [113, 147] on input "Pole" at bounding box center [115, 146] width 4 height 4
click at [113, 47] on label "*30-Day Inspection*" at bounding box center [132, 47] width 39 height 7
click at [113, 47] on input "*30-Day Inspection*" at bounding box center [115, 46] width 4 height 4
click at [113, 173] on label "Roofing" at bounding box center [120, 174] width 15 height 7
click at [113, 173] on input "Roofing" at bounding box center [115, 173] width 4 height 4
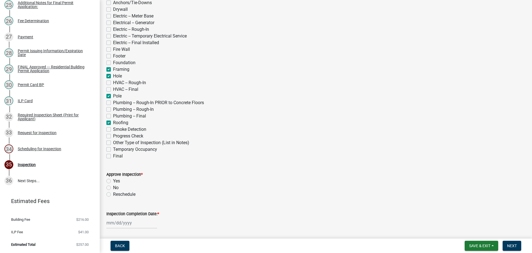
scroll to position [55, 0]
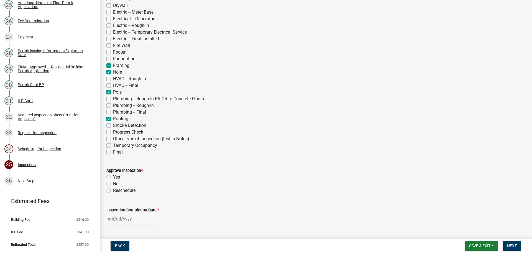
click at [113, 176] on label "Yes" at bounding box center [116, 177] width 7 height 7
click at [113, 176] on input "Yes" at bounding box center [115, 176] width 4 height 4
click at [132, 209] on label "Inspection Completion Date: *" at bounding box center [132, 210] width 53 height 4
click at [132, 213] on input "Inspection Completion Date: *" at bounding box center [131, 218] width 51 height 11
click at [129, 179] on div "15" at bounding box center [129, 180] width 9 height 9
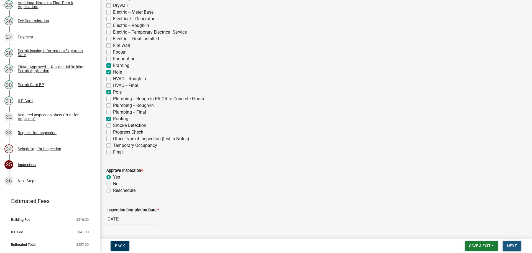
click at [515, 246] on span "Next" at bounding box center [512, 245] width 10 height 4
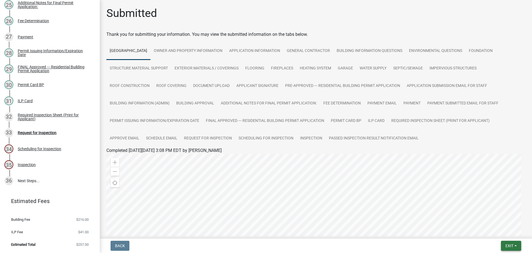
click at [512, 244] on span "Exit" at bounding box center [510, 245] width 8 height 4
click at [501, 229] on button "Save & Exit" at bounding box center [499, 230] width 44 height 13
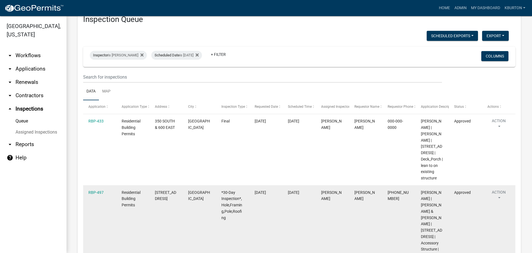
scroll to position [28, 0]
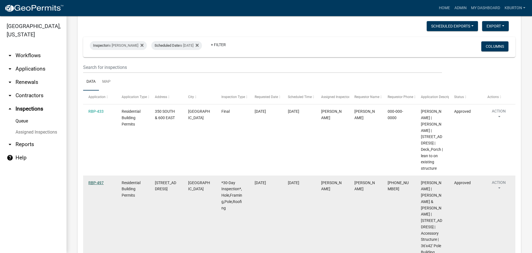
click at [95, 185] on link "RBP-497" at bounding box center [95, 182] width 15 height 4
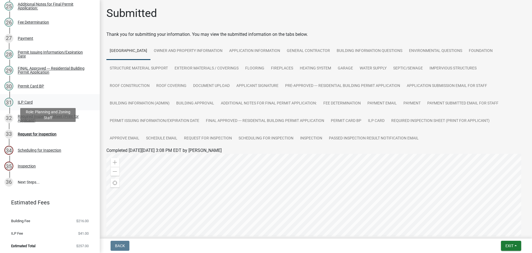
scroll to position [471, 0]
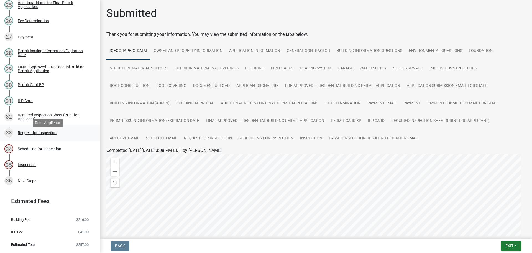
click at [54, 134] on div "Request for Inspection" at bounding box center [37, 133] width 39 height 4
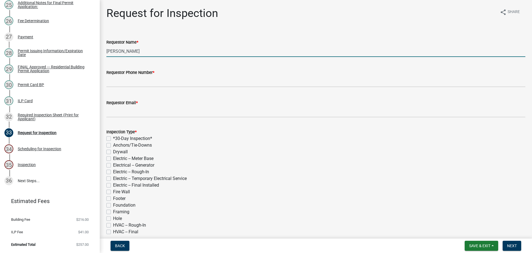
click at [151, 49] on input "[PERSON_NAME]" at bounding box center [315, 50] width 419 height 11
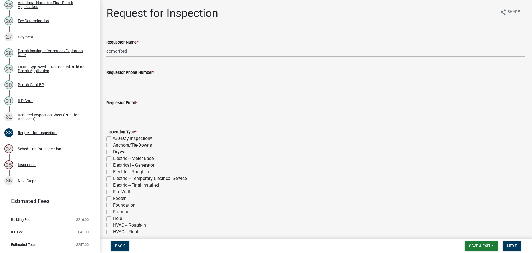
click at [151, 83] on input "Requestor Phone Number *" at bounding box center [315, 81] width 419 height 11
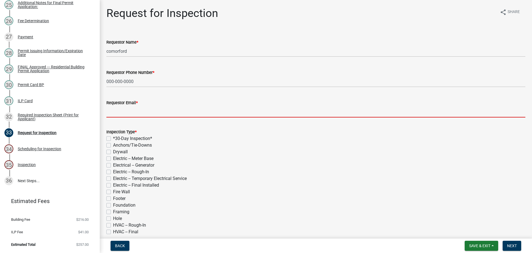
click at [131, 115] on input "Requestor Email *" at bounding box center [315, 111] width 419 height 11
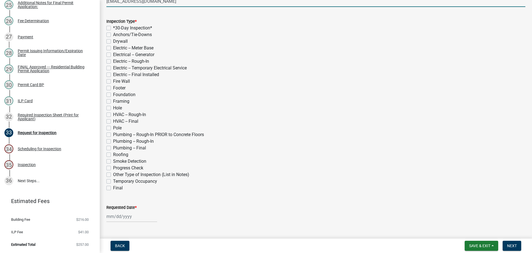
scroll to position [111, 0]
click at [111, 186] on div "Final" at bounding box center [315, 187] width 419 height 7
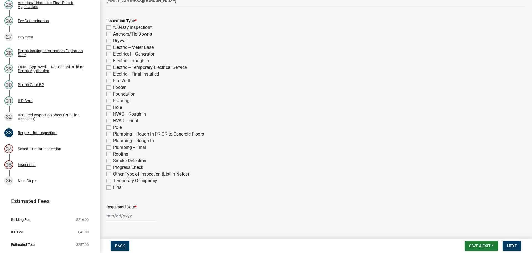
click at [111, 186] on div "Final" at bounding box center [315, 187] width 419 height 7
click at [113, 187] on label "Final" at bounding box center [118, 187] width 10 height 7
click at [113, 187] on input "Final" at bounding box center [115, 186] width 4 height 4
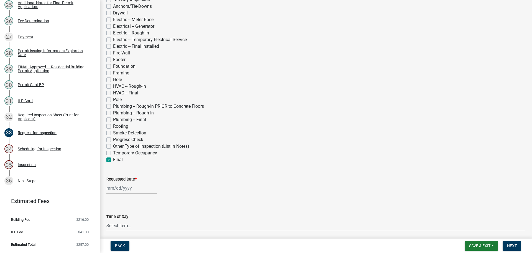
click at [121, 179] on label "Requested Date *" at bounding box center [121, 179] width 30 height 4
click at [121, 182] on input "Requested Date *" at bounding box center [131, 187] width 51 height 11
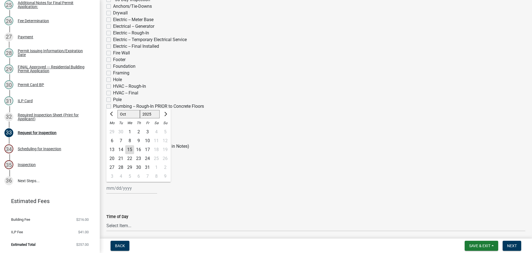
click at [125, 115] on select "Jan Feb Mar Apr May Jun [DATE] Aug Sep Oct Nov Dec" at bounding box center [129, 114] width 22 height 8
click at [118, 110] on select "Jan Feb Mar Apr May Jun [DATE] Aug Sep Oct Nov Dec" at bounding box center [129, 114] width 22 height 8
click at [129, 150] on div "12" at bounding box center [129, 149] width 9 height 9
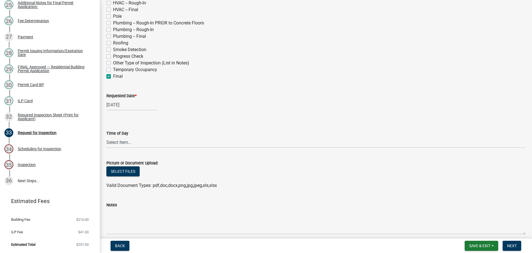
scroll to position [194, 0]
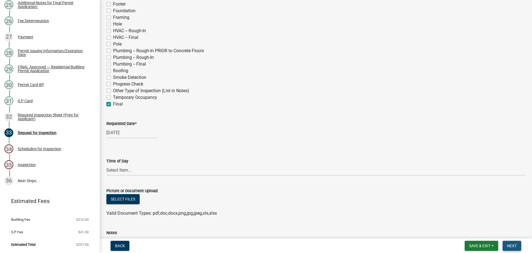
click at [510, 245] on span "Next" at bounding box center [512, 245] width 10 height 4
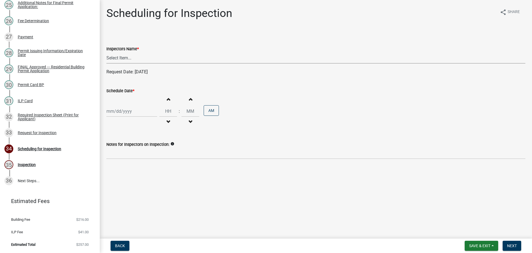
click at [139, 55] on select "Select Item... bmthomas ([PERSON_NAME]) croser ([PERSON_NAME]) [PERSON_NAME] ([…" at bounding box center [315, 57] width 419 height 11
click at [106, 52] on select "Select Item... bmthomas ([PERSON_NAME]) croser ([PERSON_NAME]) [PERSON_NAME] ([…" at bounding box center [315, 57] width 419 height 11
click at [127, 92] on label "Schedule Date *" at bounding box center [120, 91] width 28 height 4
click at [127, 105] on input "Schedule Date *" at bounding box center [131, 110] width 51 height 11
click at [124, 123] on select "Jan Feb Mar Apr May Jun [DATE] Aug Sep Oct Nov Dec" at bounding box center [129, 123] width 22 height 8
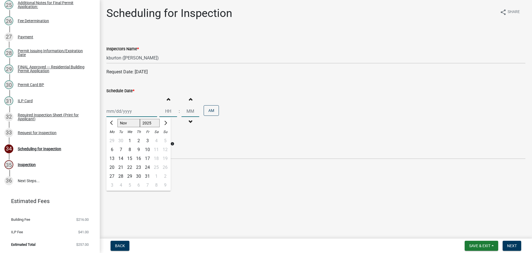
click at [118, 119] on select "Jan Feb Mar Apr May Jun [DATE] Aug Sep Oct Nov Dec" at bounding box center [129, 123] width 22 height 8
click at [131, 158] on div "12" at bounding box center [129, 158] width 9 height 9
click at [513, 245] on span "Next" at bounding box center [512, 245] width 10 height 4
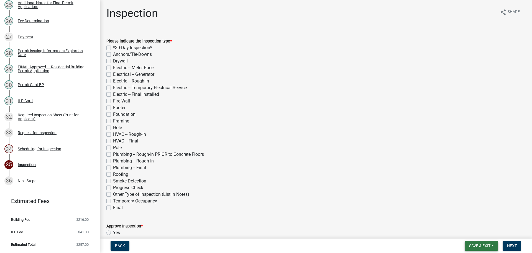
click at [482, 247] on span "Save & Exit" at bounding box center [479, 245] width 21 height 4
click at [481, 233] on button "Save & Exit" at bounding box center [476, 230] width 44 height 13
